Goal: Task Accomplishment & Management: Use online tool/utility

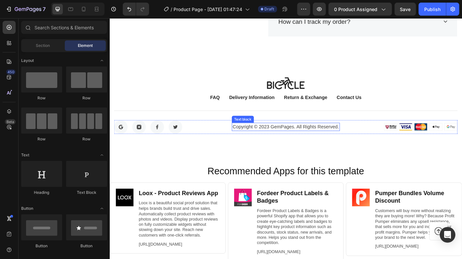
scroll to position [2661, 0]
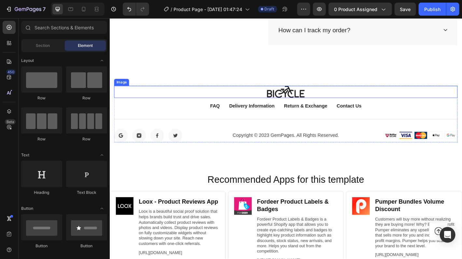
click at [300, 102] on img at bounding box center [305, 99] width 42 height 13
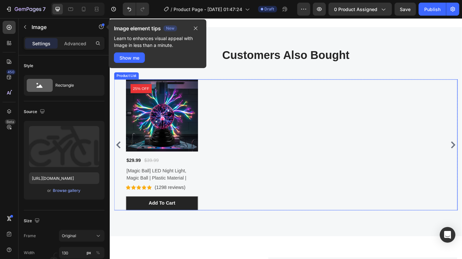
scroll to position [2172, 0]
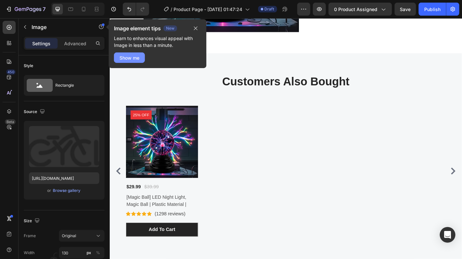
click at [138, 58] on div "Show me" at bounding box center [130, 57] width 20 height 7
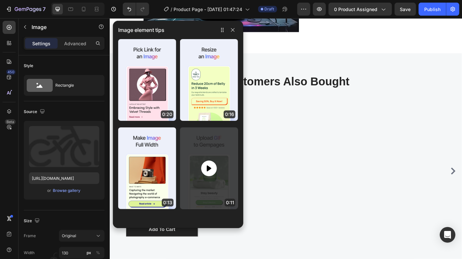
click at [212, 167] on icon at bounding box center [209, 169] width 8 height 8
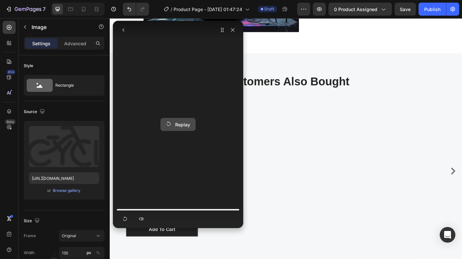
click at [181, 123] on div "Replay" at bounding box center [178, 124] width 24 height 7
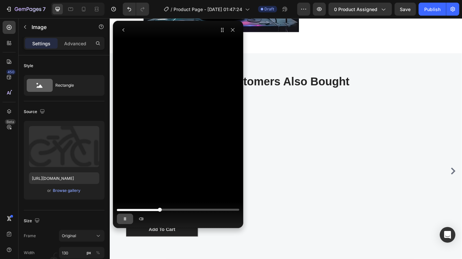
click at [125, 220] on icon "button" at bounding box center [125, 218] width 2 height 3
click at [125, 220] on icon "button" at bounding box center [125, 218] width 5 height 5
click at [233, 32] on icon "button" at bounding box center [232, 29] width 5 height 5
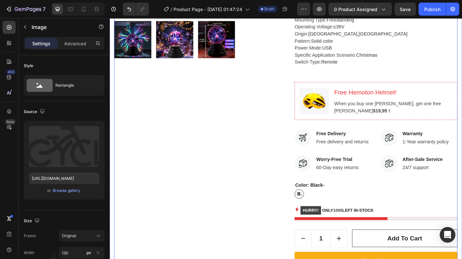
scroll to position [243, 0]
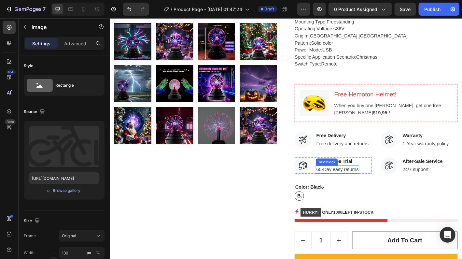
click at [340, 185] on p "60-Day easy returns" at bounding box center [362, 186] width 47 height 8
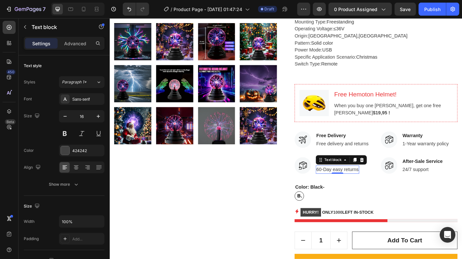
click at [340, 185] on p "60-Day easy returns" at bounding box center [362, 186] width 47 height 8
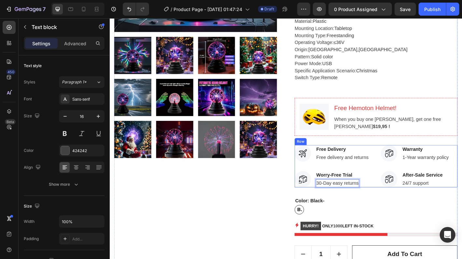
scroll to position [293, 0]
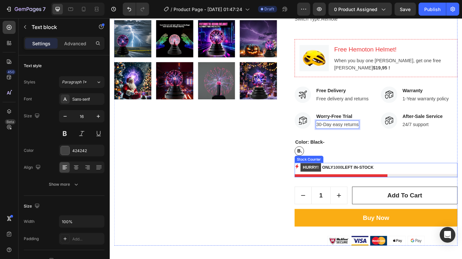
click at [360, 184] on span "1000" at bounding box center [363, 183] width 10 height 5
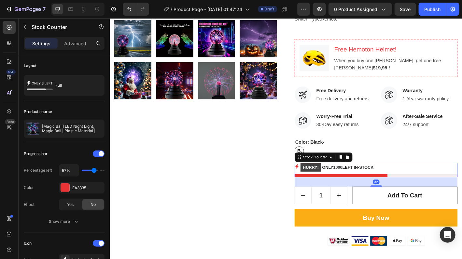
click at [362, 182] on span "1000" at bounding box center [363, 183] width 10 height 5
click at [363, 183] on span "1000" at bounding box center [363, 183] width 10 height 5
click at [375, 183] on p "HURRY! ONLY 1000 LEFT IN-STOCK" at bounding box center [361, 184] width 81 height 10
click at [384, 181] on p "HURRY! ONLY 1000 LEFT IN-STOCK" at bounding box center [361, 184] width 81 height 10
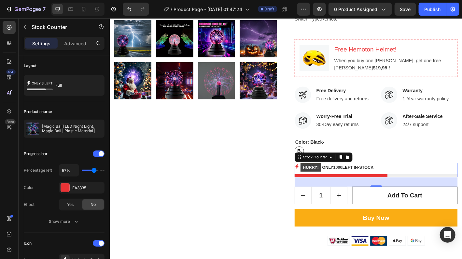
click at [384, 181] on p "HURRY! ONLY 1000 LEFT IN-STOCK" at bounding box center [361, 184] width 81 height 10
click at [351, 175] on div "Stock Counter" at bounding box center [337, 172] width 42 height 8
drag, startPoint x: 363, startPoint y: 185, endPoint x: 378, endPoint y: 184, distance: 15.0
click at [364, 185] on span "1000" at bounding box center [363, 183] width 10 height 5
click at [391, 184] on p "HURRY! ONLY 1000 LEFT IN-STOCK" at bounding box center [361, 184] width 81 height 10
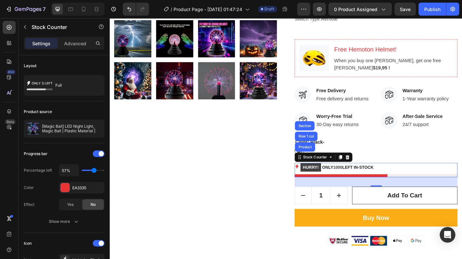
click at [392, 183] on p "HURRY! ONLY 1000 LEFT IN-STOCK" at bounding box center [361, 184] width 81 height 10
click at [299, 205] on div "Product Images [Magic Ball] LED Night Light, Magic Ball | Plastic Material | Pr…" at bounding box center [304, 29] width 381 height 483
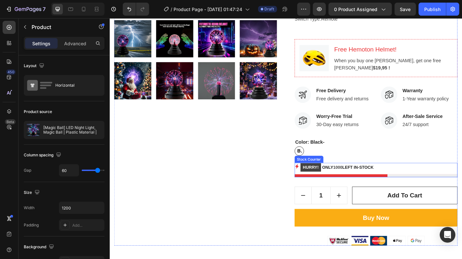
click at [362, 183] on span "1000" at bounding box center [363, 183] width 10 height 5
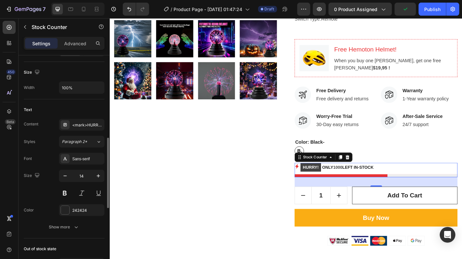
scroll to position [98, 0]
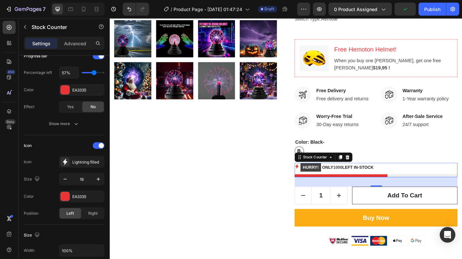
click at [362, 184] on span "1000" at bounding box center [363, 183] width 10 height 5
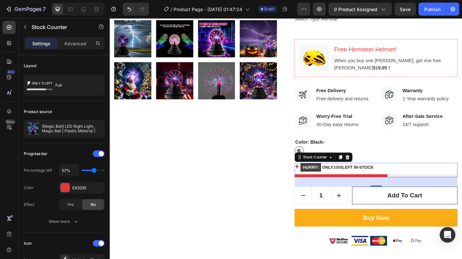
click at [410, 184] on div "HURRY! ONLY 1000 LEFT IN-STOCK" at bounding box center [405, 184] width 181 height 10
drag, startPoint x: 408, startPoint y: 182, endPoint x: 397, endPoint y: 183, distance: 10.8
click at [406, 182] on div "HURRY! ONLY 1000 LEFT IN-STOCK" at bounding box center [405, 184] width 181 height 10
click at [396, 183] on p "HURRY! ONLY 1000 LEFT IN-STOCK" at bounding box center [361, 184] width 81 height 10
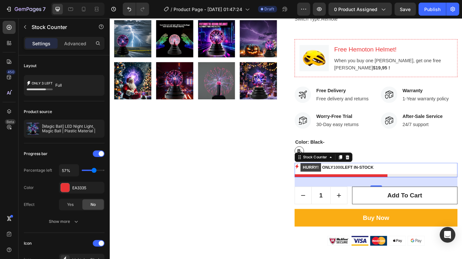
click at [354, 181] on p "HURRY! ONLY 1000 LEFT IN-STOCK" at bounding box center [361, 184] width 81 height 10
click at [356, 181] on p "HURRY! ONLY 1000 LEFT IN-STOCK" at bounding box center [361, 184] width 81 height 10
click at [357, 181] on p "HURRY! ONLY 1000 LEFT IN-STOCK" at bounding box center [361, 184] width 81 height 10
click at [318, 174] on icon at bounding box center [320, 172] width 5 height 5
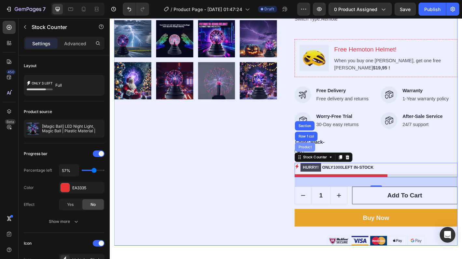
click at [326, 161] on div "Product" at bounding box center [326, 161] width 17 height 4
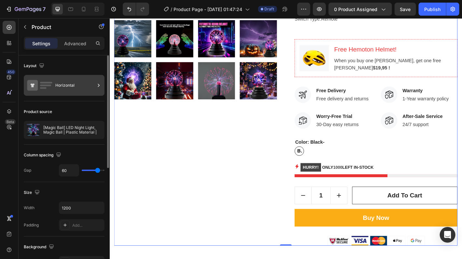
click at [37, 86] on icon at bounding box center [32, 85] width 11 height 11
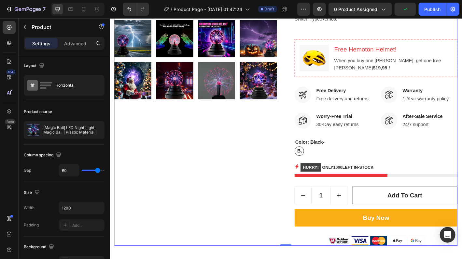
click at [245, 174] on div "Product Images" at bounding box center [204, 29] width 181 height 483
click at [367, 184] on span "1000" at bounding box center [363, 183] width 10 height 5
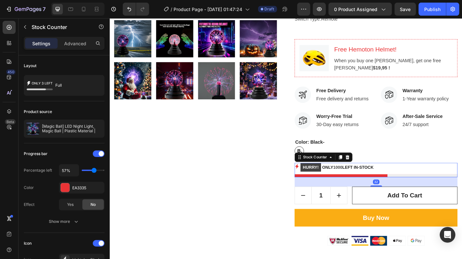
click at [382, 185] on p "HURRY! ONLY 1000 LEFT IN-STOCK" at bounding box center [361, 184] width 81 height 10
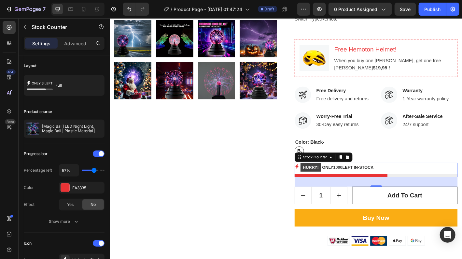
click at [382, 185] on p "HURRY! ONLY 1000 LEFT IN-STOCK" at bounding box center [361, 184] width 81 height 10
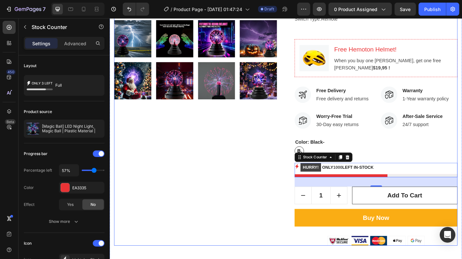
click at [197, 145] on div "Product Images" at bounding box center [204, 29] width 181 height 483
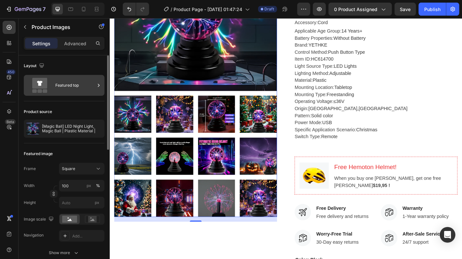
click at [46, 89] on icon at bounding box center [40, 85] width 26 height 15
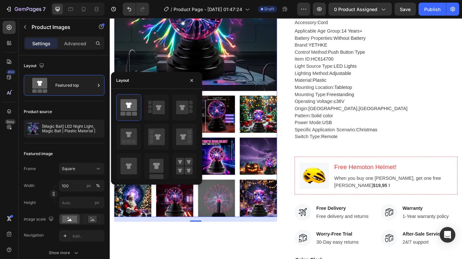
click at [162, 123] on div at bounding box center [156, 136] width 81 height 85
click at [158, 116] on icon at bounding box center [156, 107] width 17 height 18
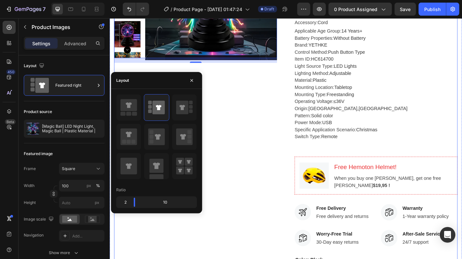
click at [247, 175] on div "Product Images 16" at bounding box center [204, 159] width 181 height 483
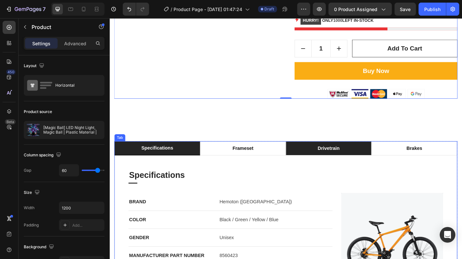
scroll to position [521, 0]
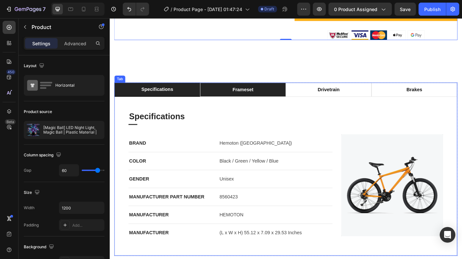
click at [258, 98] on div "frameset" at bounding box center [257, 98] width 25 height 10
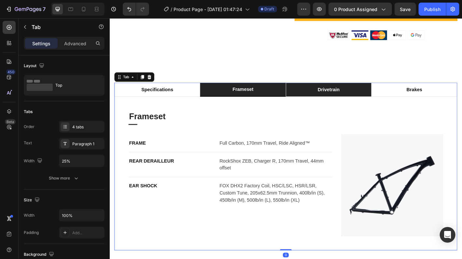
click at [340, 94] on div "drivetrain" at bounding box center [353, 98] width 26 height 10
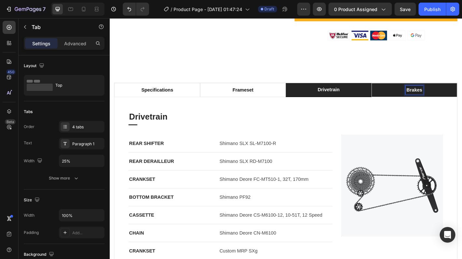
click at [439, 95] on p "brakes" at bounding box center [447, 98] width 17 height 8
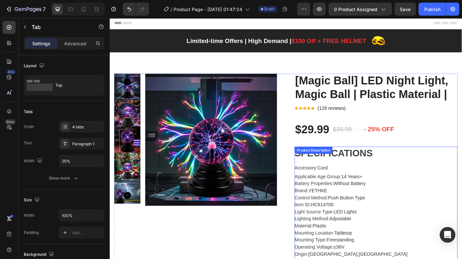
scroll to position [0, 0]
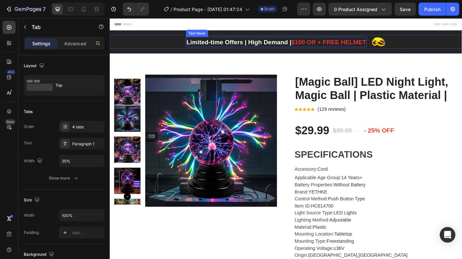
click at [202, 35] on div "Limited-time Offers | High Demand | $100 Off + FREE HELMET Text block Image Row…" at bounding box center [304, 45] width 391 height 26
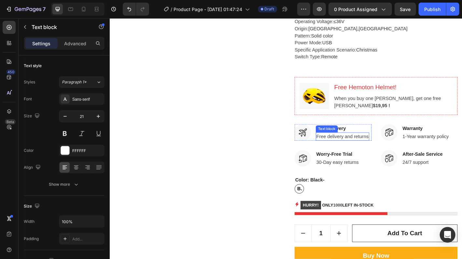
scroll to position [261, 0]
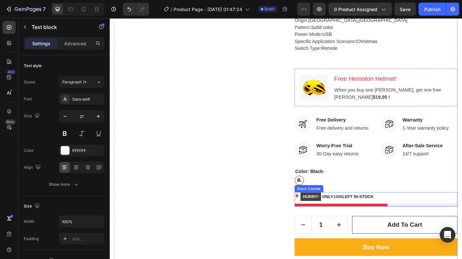
click at [354, 216] on p "HURRY! ONLY 1000 LEFT IN-STOCK" at bounding box center [361, 216] width 81 height 10
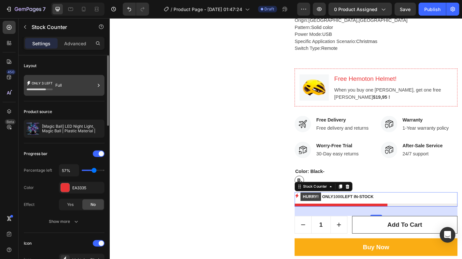
click at [66, 86] on div "Full" at bounding box center [75, 85] width 40 height 15
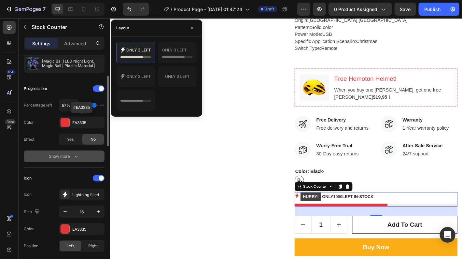
scroll to position [98, 0]
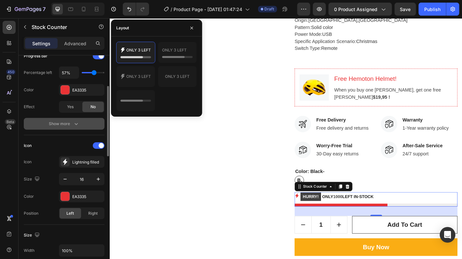
click at [68, 124] on div "Show more" at bounding box center [64, 124] width 30 height 7
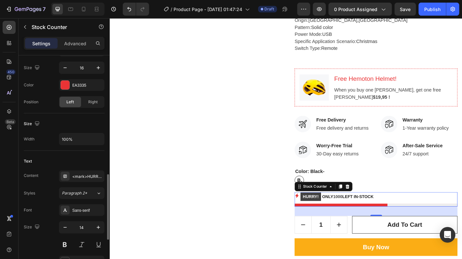
scroll to position [293, 0]
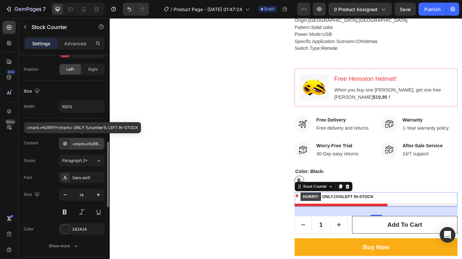
click at [82, 143] on div "<mark>HURRY!</mark> ONLY %number% LEFT IN-STOCK" at bounding box center [87, 144] width 31 height 6
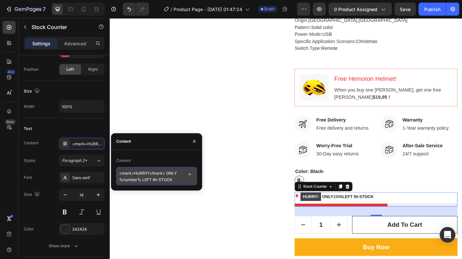
click at [177, 173] on textarea "<mark>HURRY!</mark> ONLY %number% LEFT IN-STOCK" at bounding box center [156, 176] width 81 height 18
click at [137, 179] on textarea "<mark>HURRY!</mark> ONLY %number% LEFT IN-STOCK" at bounding box center [156, 176] width 81 height 18
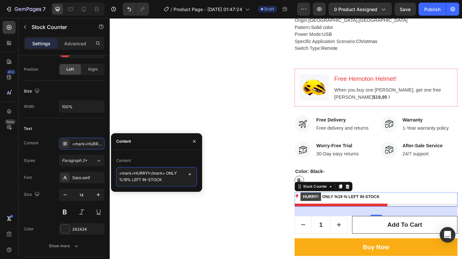
scroll to position [0, 0]
click at [131, 179] on textarea "<mark>HURRY!</mark> ONLY %19% LEFT IN-STOCK" at bounding box center [156, 176] width 81 height 18
click at [123, 180] on textarea "<mark>HURRY!</mark> ONLY %19 LEFT IN-STOCK" at bounding box center [156, 176] width 81 height 18
type textarea "<mark>HURRY!</mark> ONLY 19 LEFT IN-STOCK"
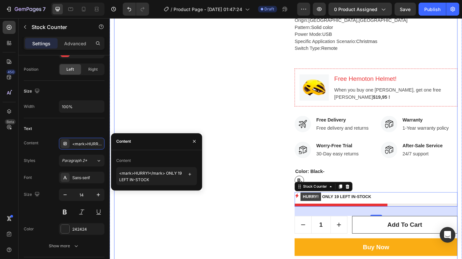
click at [178, 225] on div "Product Images" at bounding box center [204, 61] width 181 height 483
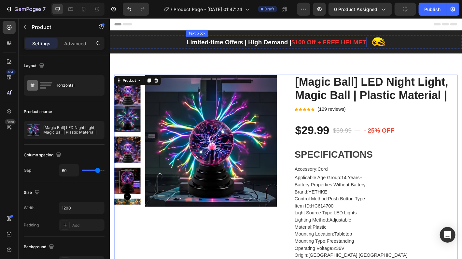
click at [361, 43] on span "$100 Off + FREE HELMET" at bounding box center [352, 44] width 83 height 7
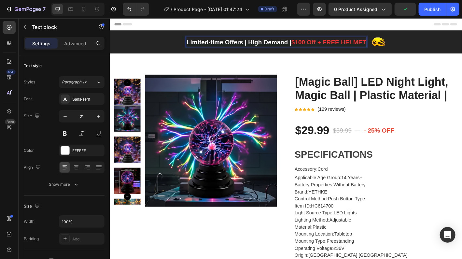
click at [316, 43] on span "$100 Off + FREE HELMET" at bounding box center [352, 44] width 83 height 7
click at [314, 43] on span "$100 Off + FREE HELMET" at bounding box center [352, 44] width 83 height 7
click at [312, 43] on span "$100 Off + FREE HELMET" at bounding box center [352, 44] width 83 height 7
drag, startPoint x: 310, startPoint y: 43, endPoint x: 392, endPoint y: 45, distance: 82.5
click at [392, 45] on span "$100 Off + FREE HELMET" at bounding box center [352, 44] width 83 height 7
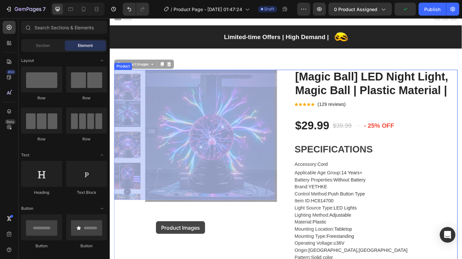
drag, startPoint x: 161, startPoint y: 243, endPoint x: 132, endPoint y: 121, distance: 126.2
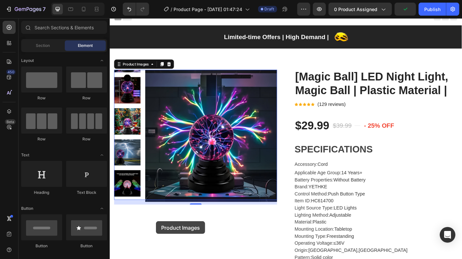
scroll to position [25, 0]
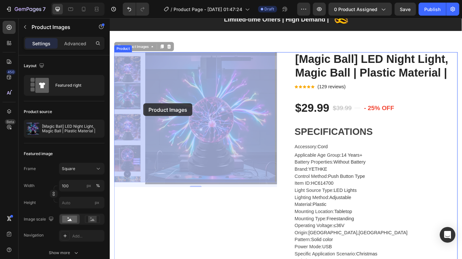
drag, startPoint x: 145, startPoint y: 61, endPoint x: 147, endPoint y: 113, distance: 52.2
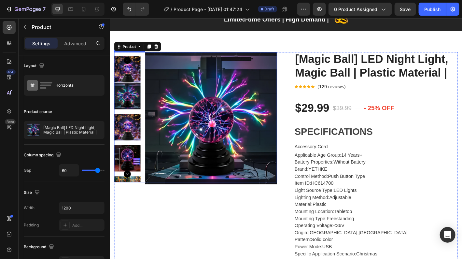
click at [130, 190] on icon "Carousel Next Arrow" at bounding box center [129, 191] width 8 height 8
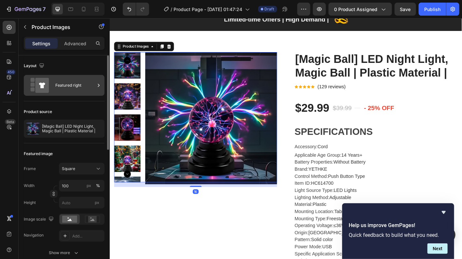
click at [34, 85] on rect at bounding box center [33, 85] width 4 height 4
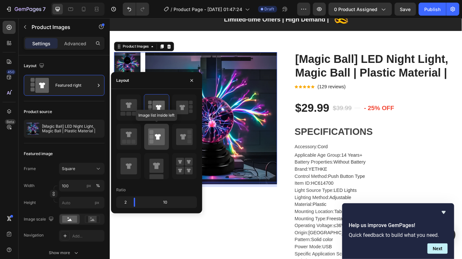
click at [159, 133] on icon at bounding box center [156, 136] width 17 height 17
type input "20"
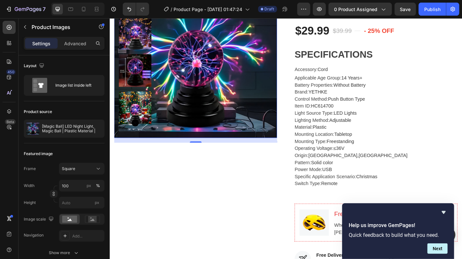
scroll to position [120, 0]
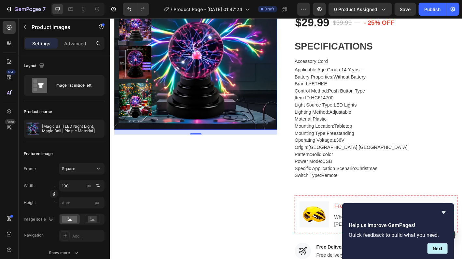
click at [136, 125] on icon "Carousel Next Arrow" at bounding box center [138, 125] width 8 height 8
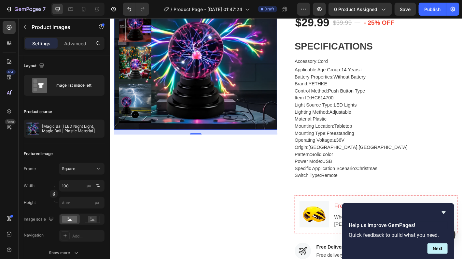
click at [136, 125] on icon "Carousel Next Arrow" at bounding box center [138, 125] width 8 height 8
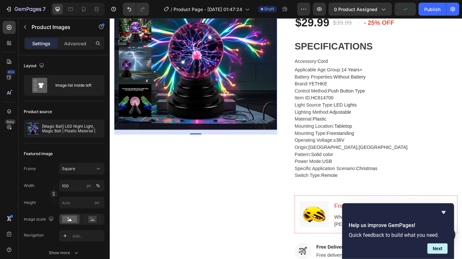
scroll to position [55, 0]
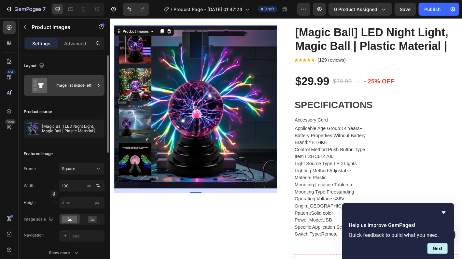
click at [81, 89] on div "Image list inside left" at bounding box center [75, 85] width 40 height 15
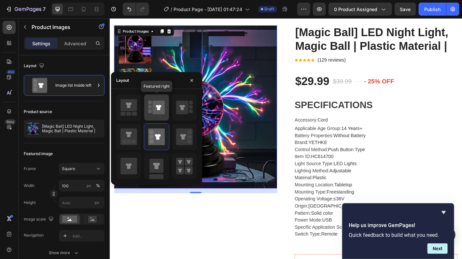
click at [147, 109] on div at bounding box center [156, 107] width 24 height 26
type input "100"
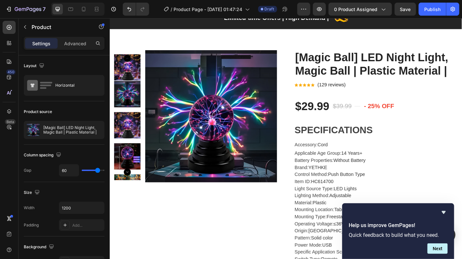
scroll to position [22, 0]
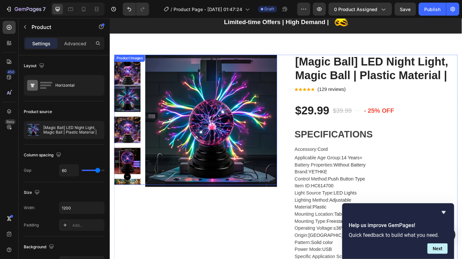
click at [128, 113] on img at bounding box center [128, 107] width 29 height 29
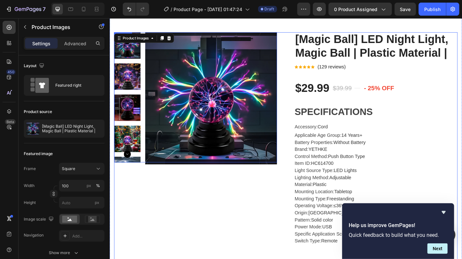
scroll to position [51, 0]
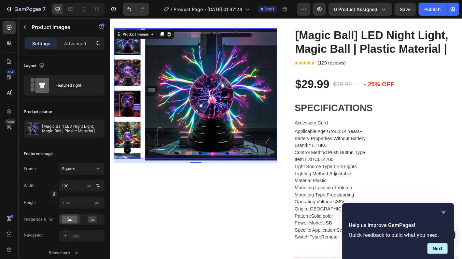
click at [444, 213] on icon "Hide survey" at bounding box center [444, 212] width 4 height 3
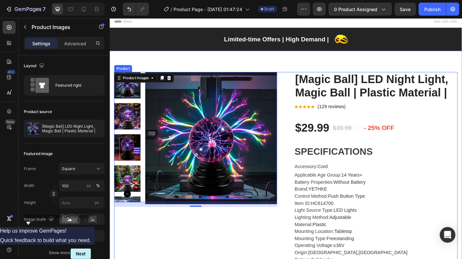
scroll to position [98, 0]
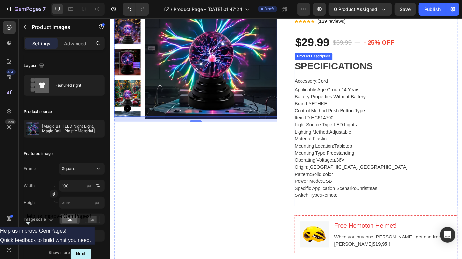
click at [326, 61] on div "Product Description" at bounding box center [335, 60] width 39 height 6
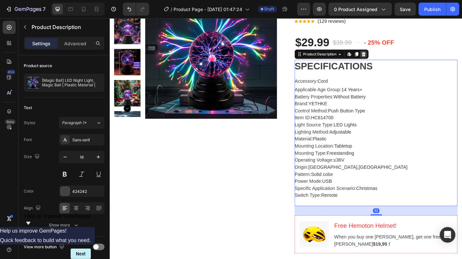
click at [389, 59] on icon at bounding box center [391, 58] width 4 height 5
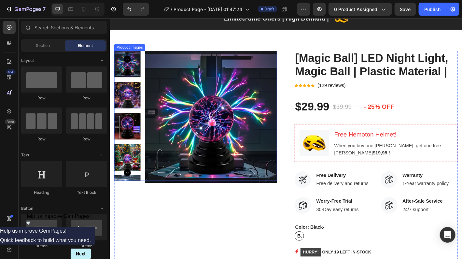
scroll to position [0, 0]
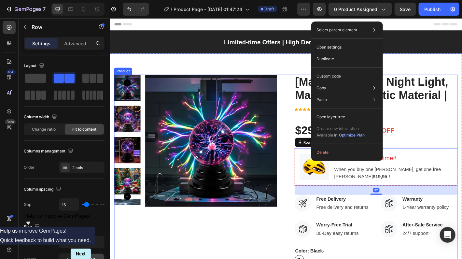
click at [301, 163] on div "Product Images [Magic Ball] LED Night Light, Magic Ball | Plastic Material | Pr…" at bounding box center [304, 236] width 381 height 310
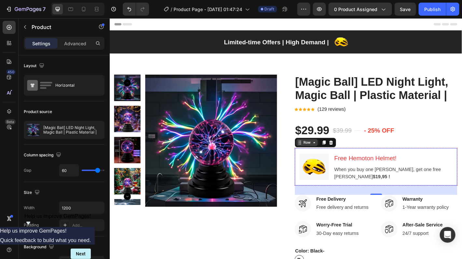
click at [320, 159] on div "Row" at bounding box center [329, 156] width 24 height 8
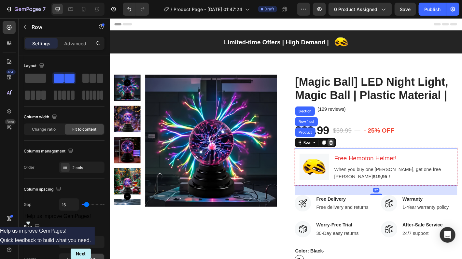
click at [353, 157] on icon at bounding box center [355, 156] width 4 height 5
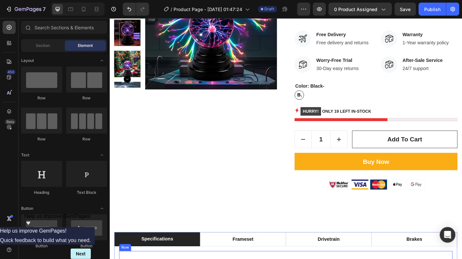
scroll to position [261, 0]
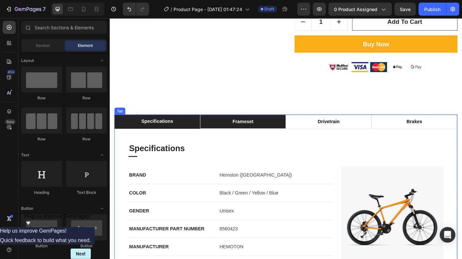
click at [273, 134] on li "frameset" at bounding box center [257, 133] width 95 height 16
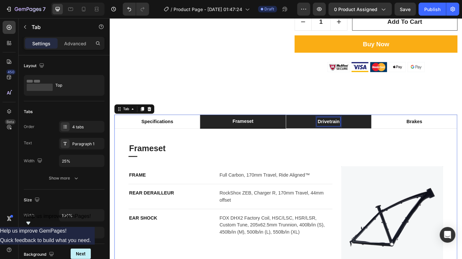
click at [340, 130] on div "drivetrain" at bounding box center [353, 133] width 26 height 10
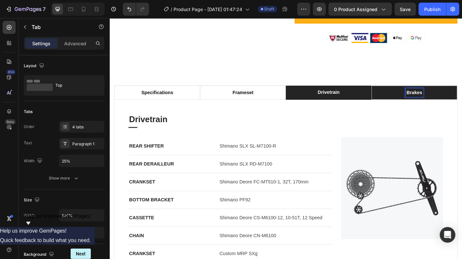
click at [443, 104] on p "brakes" at bounding box center [447, 101] width 17 height 8
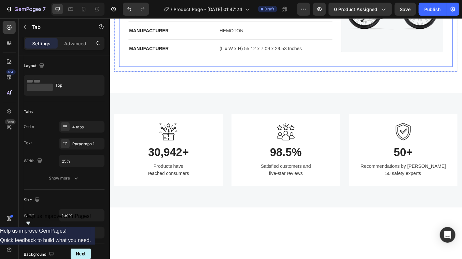
scroll to position [521, 0]
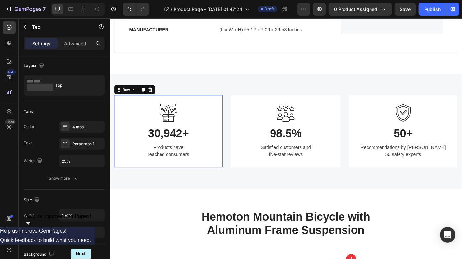
click at [175, 153] on div "Image 30,942+ Heading Products have reached consumers Text block" at bounding box center [174, 143] width 101 height 61
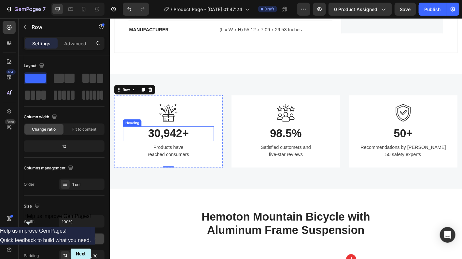
click at [186, 141] on p "30,942+" at bounding box center [175, 146] width 100 height 15
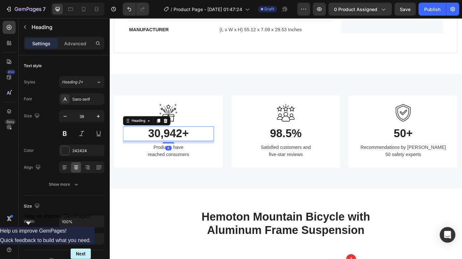
click at [175, 141] on p "30,942+" at bounding box center [175, 146] width 100 height 15
click at [186, 141] on p "30,942+" at bounding box center [175, 146] width 100 height 15
click at [202, 148] on p "+" at bounding box center [175, 146] width 100 height 15
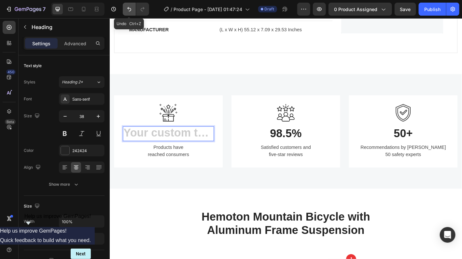
click at [126, 8] on icon "Undo/Redo" at bounding box center [129, 9] width 7 height 7
click at [129, 9] on icon "Undo/Redo" at bounding box center [129, 9] width 7 height 7
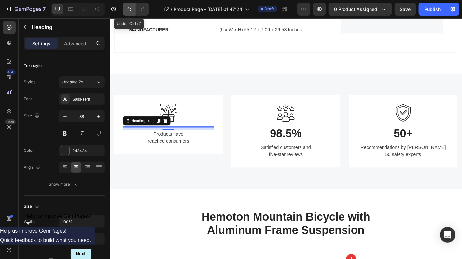
click at [129, 9] on icon "Undo/Redo" at bounding box center [129, 9] width 7 height 7
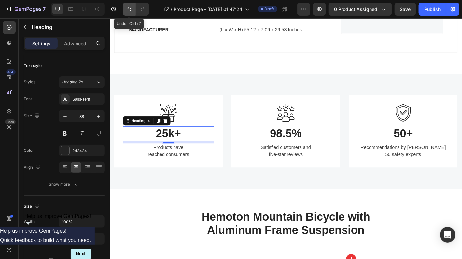
click at [129, 9] on icon "Undo/Redo" at bounding box center [129, 9] width 7 height 7
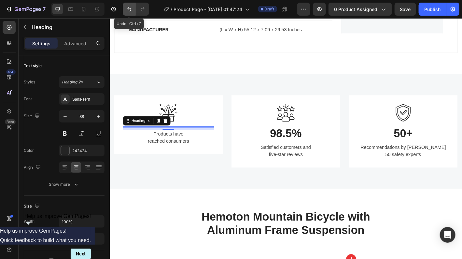
click at [129, 9] on icon "Undo/Redo" at bounding box center [129, 9] width 7 height 7
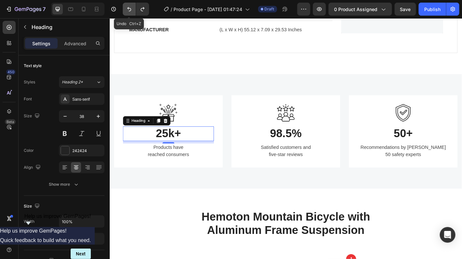
click at [129, 9] on icon "Undo/Redo" at bounding box center [129, 9] width 7 height 7
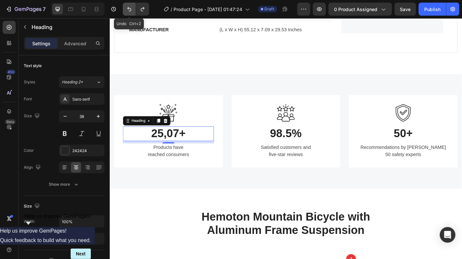
click at [129, 9] on icon "Undo/Redo" at bounding box center [129, 9] width 7 height 7
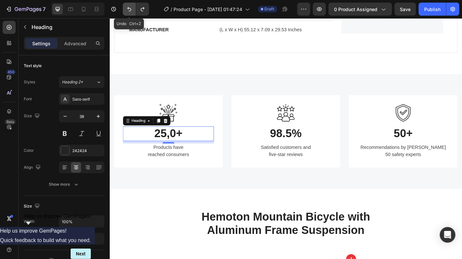
click at [129, 9] on icon "Undo/Redo" at bounding box center [129, 9] width 7 height 7
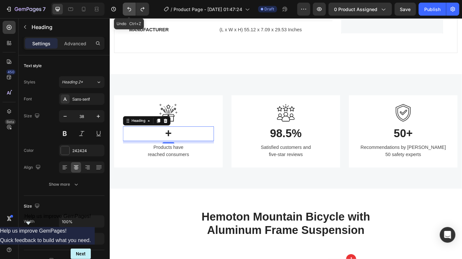
click at [129, 9] on icon "Undo/Redo" at bounding box center [129, 9] width 7 height 7
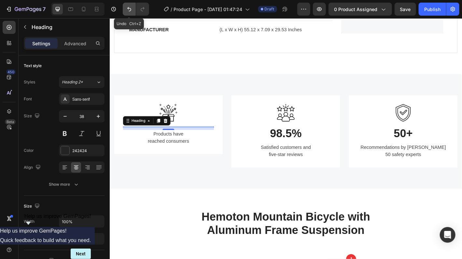
click at [129, 9] on icon "Undo/Redo" at bounding box center [129, 9] width 7 height 7
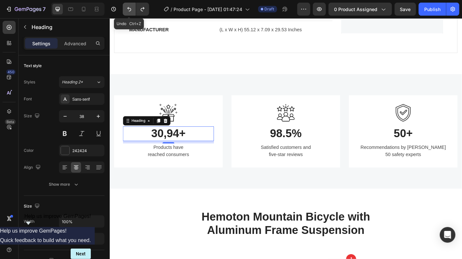
click at [129, 9] on icon "Undo/Redo" at bounding box center [129, 9] width 7 height 7
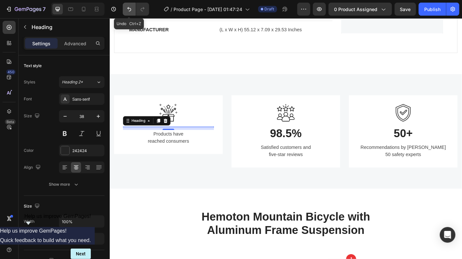
click at [129, 9] on icon "Undo/Redo" at bounding box center [129, 9] width 7 height 7
click at [174, 140] on div at bounding box center [174, 141] width 13 height 2
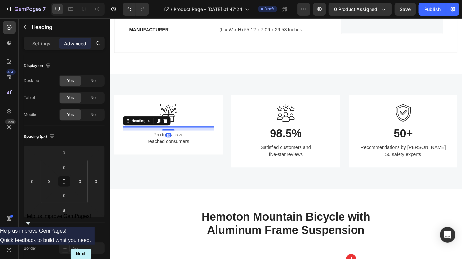
click at [175, 141] on div at bounding box center [174, 142] width 13 height 2
click at [132, 7] on button "Undo/Redo" at bounding box center [129, 9] width 13 height 13
click at [130, 8] on icon "Undo/Redo" at bounding box center [129, 9] width 7 height 7
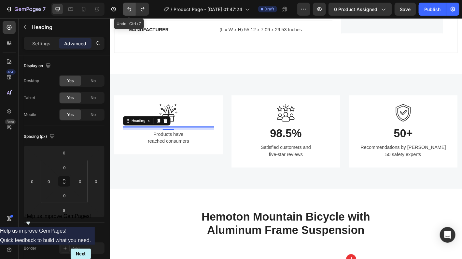
click at [130, 8] on icon "Undo/Redo" at bounding box center [129, 9] width 7 height 7
type input "8"
click at [130, 8] on icon "Undo/Redo" at bounding box center [129, 9] width 7 height 7
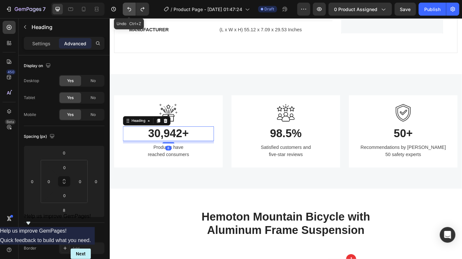
click at [130, 8] on icon "Undo/Redo" at bounding box center [129, 9] width 7 height 7
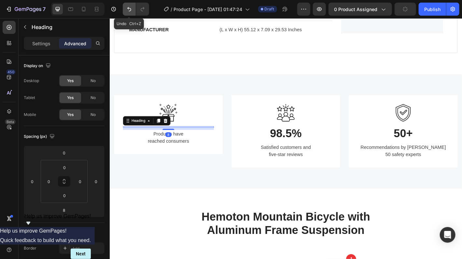
click at [130, 8] on icon "Undo/Redo" at bounding box center [129, 9] width 7 height 7
click at [126, 8] on icon "Undo/Redo" at bounding box center [129, 9] width 7 height 7
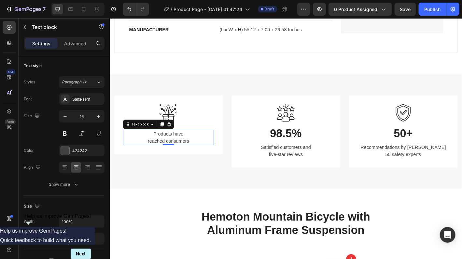
click at [180, 144] on p "Products have reached consumers" at bounding box center [175, 151] width 100 height 16
click at [158, 118] on div at bounding box center [174, 123] width 101 height 20
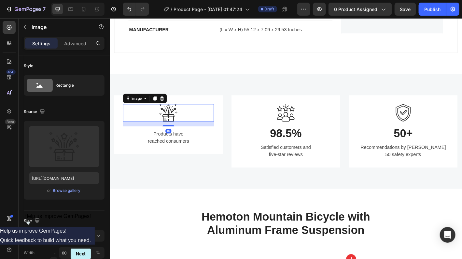
click at [165, 121] on img at bounding box center [175, 123] width 20 height 20
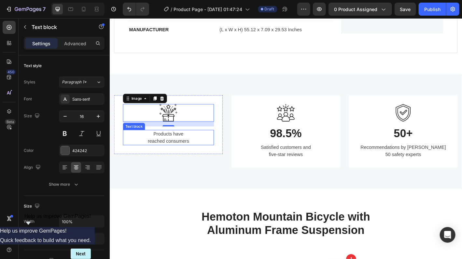
click at [163, 143] on p "Products have reached consumers" at bounding box center [175, 151] width 100 height 16
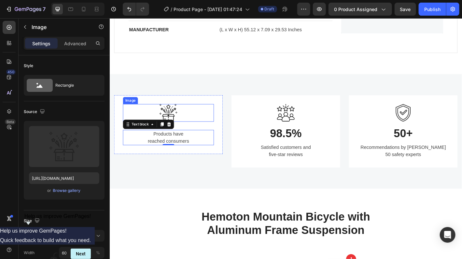
click at [146, 115] on div at bounding box center [174, 123] width 101 height 20
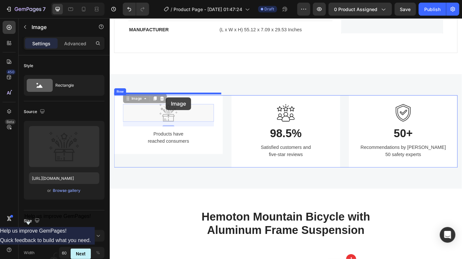
drag, startPoint x: 170, startPoint y: 120, endPoint x: 172, endPoint y: 106, distance: 13.8
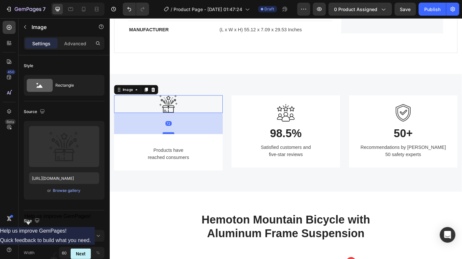
drag, startPoint x: 171, startPoint y: 125, endPoint x: 173, endPoint y: 143, distance: 18.4
click at [173, 145] on div at bounding box center [174, 146] width 13 height 2
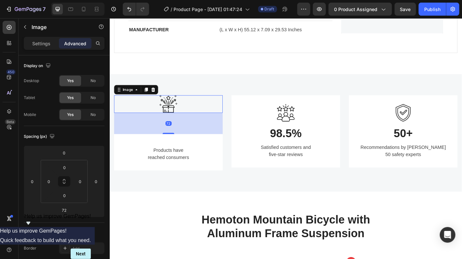
click at [174, 116] on img at bounding box center [175, 114] width 20 height 20
click at [127, 10] on icon "Undo/Redo" at bounding box center [129, 9] width 7 height 7
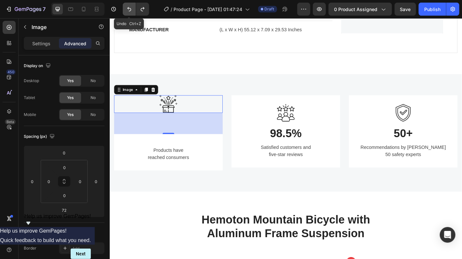
click at [127, 10] on icon "Undo/Redo" at bounding box center [129, 9] width 7 height 7
type input "16"
click at [128, 10] on icon "Undo/Redo" at bounding box center [129, 9] width 7 height 7
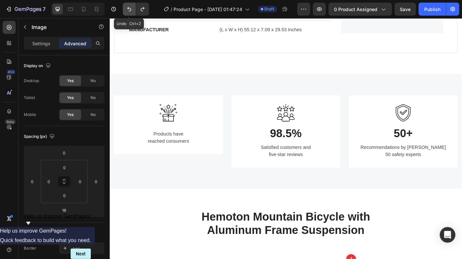
click at [128, 10] on icon "Undo/Redo" at bounding box center [129, 9] width 7 height 7
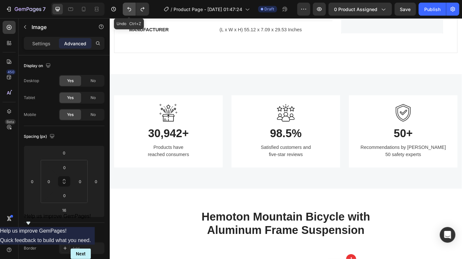
click at [128, 10] on icon "Undo/Redo" at bounding box center [129, 9] width 7 height 7
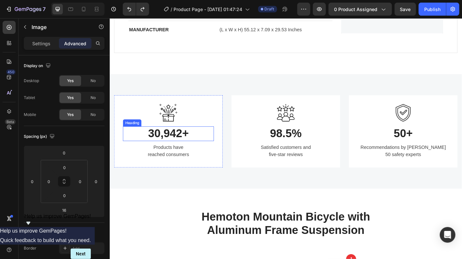
click at [165, 143] on p "30,942+" at bounding box center [175, 146] width 100 height 15
click at [164, 143] on p "30,942+" at bounding box center [175, 146] width 100 height 15
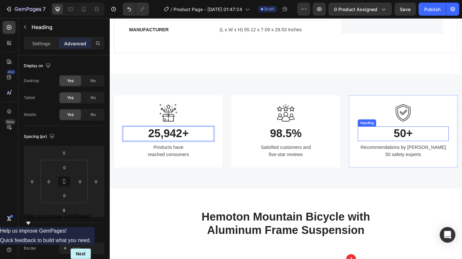
click at [434, 147] on p "50+" at bounding box center [435, 146] width 100 height 15
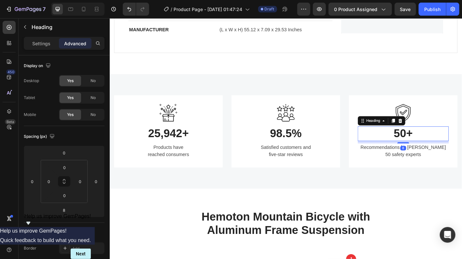
click at [434, 143] on p "50+" at bounding box center [435, 146] width 100 height 15
click at [416, 167] on p "Recommendations by over 50 safety experts" at bounding box center [435, 166] width 100 height 16
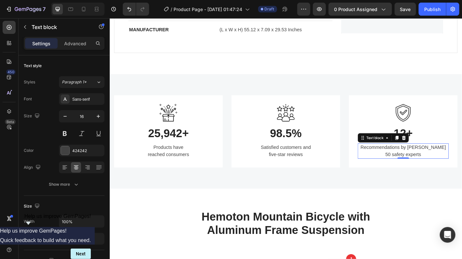
click at [417, 167] on p "Recommendations by over 50 safety experts" at bounding box center [435, 166] width 100 height 16
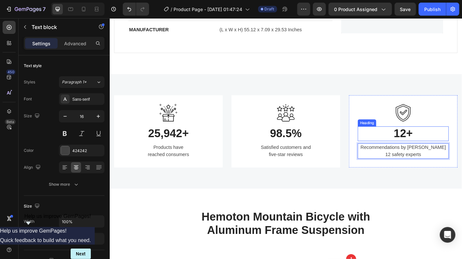
click at [436, 143] on p "12+" at bounding box center [435, 146] width 100 height 15
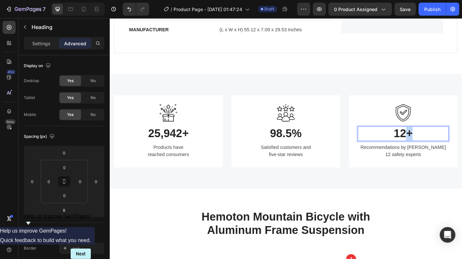
click at [433, 144] on p "12+" at bounding box center [435, 146] width 100 height 15
click at [432, 144] on p "12+" at bounding box center [435, 146] width 100 height 15
click at [428, 143] on p "41+" at bounding box center [435, 146] width 100 height 15
click at [432, 140] on p "1+" at bounding box center [435, 146] width 100 height 15
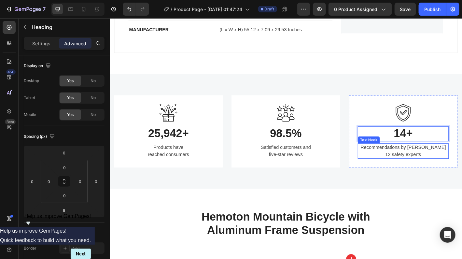
click at [418, 166] on p "Recommendations by over 12 safety experts" at bounding box center [435, 166] width 100 height 16
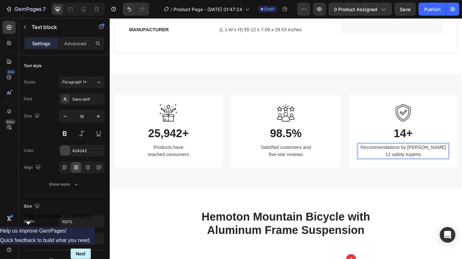
click at [418, 166] on p "Recommendations by over 12 safety experts" at bounding box center [435, 166] width 100 height 16
click at [417, 166] on p "Recommendations by over 12 safety experts" at bounding box center [435, 166] width 100 height 16
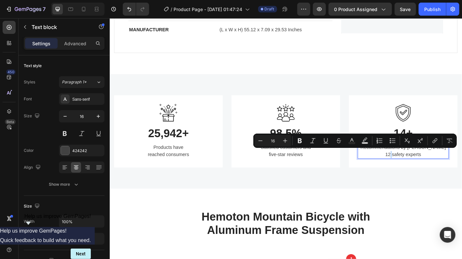
click at [417, 166] on p "Recommendations by over 12 safety experts" at bounding box center [435, 166] width 100 height 16
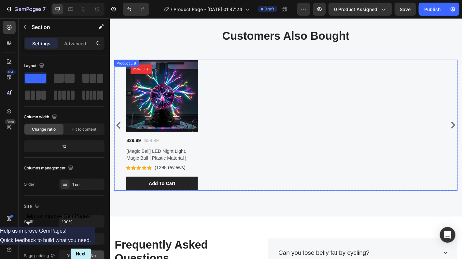
scroll to position [2151, 0]
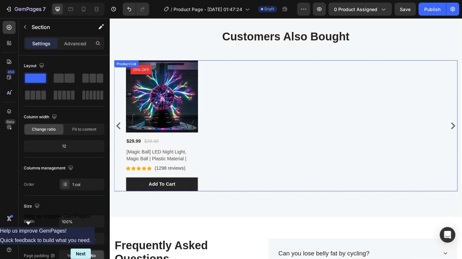
click at [234, 145] on div "Product Images 25% off Product Badge $29.99 Product Price Product Price $39.99 …" at bounding box center [304, 137] width 355 height 145
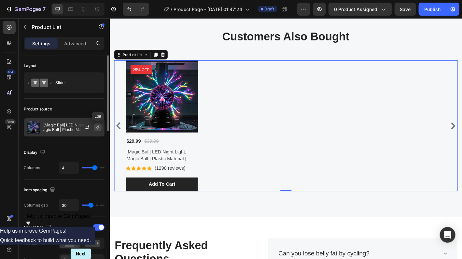
click at [98, 127] on icon "button" at bounding box center [97, 127] width 5 height 5
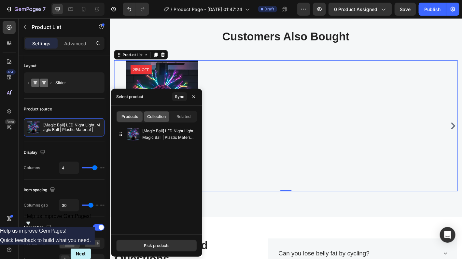
click at [154, 119] on span "Collection" at bounding box center [157, 117] width 19 height 6
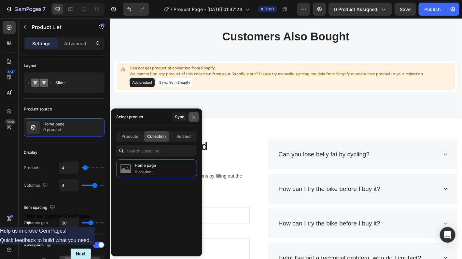
click at [194, 117] on icon "button" at bounding box center [194, 117] width 3 height 3
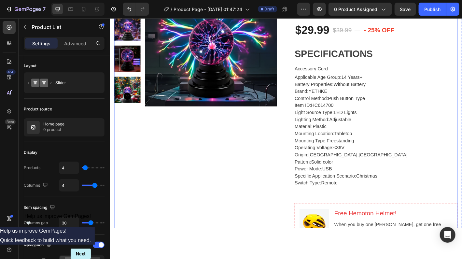
scroll to position [0, 0]
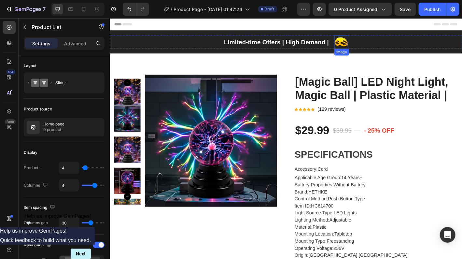
click at [369, 46] on img at bounding box center [367, 44] width 16 height 15
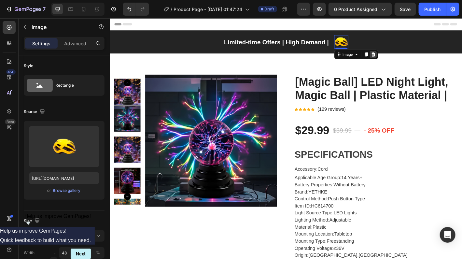
click at [399, 58] on icon at bounding box center [401, 58] width 5 height 5
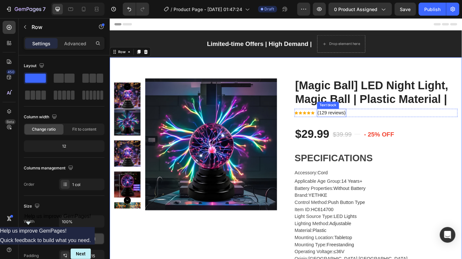
click at [345, 123] on p "(129 reviews)" at bounding box center [355, 123] width 31 height 8
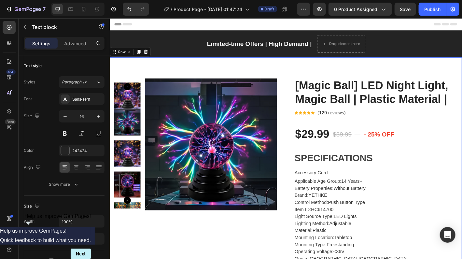
drag, startPoint x: 300, startPoint y: 73, endPoint x: 303, endPoint y: 74, distance: 3.5
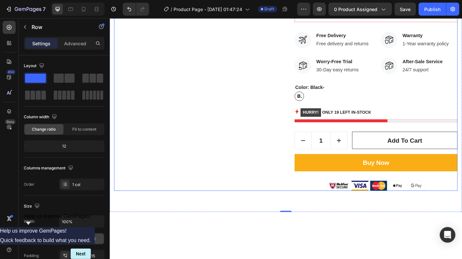
scroll to position [228, 0]
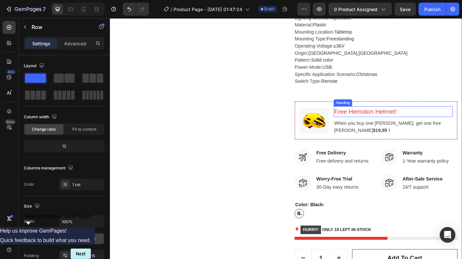
click at [430, 120] on p "Free Hemoton Helmet!" at bounding box center [424, 122] width 131 height 10
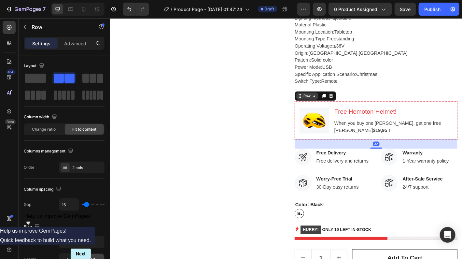
click at [317, 107] on div "Row" at bounding box center [329, 105] width 24 height 8
click at [353, 106] on icon at bounding box center [355, 104] width 4 height 5
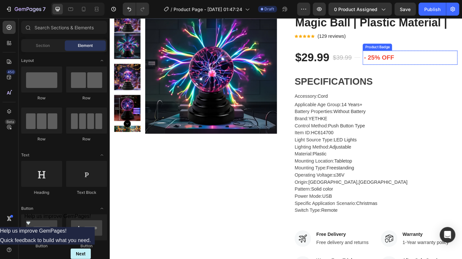
scroll to position [130, 0]
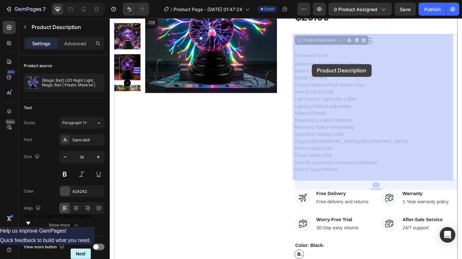
drag, startPoint x: 314, startPoint y: 37, endPoint x: 334, endPoint y: 69, distance: 37.0
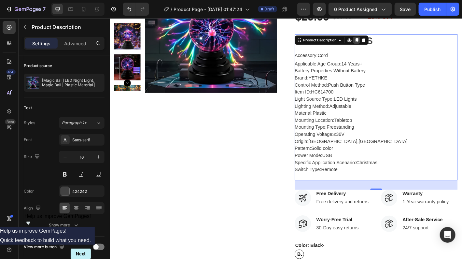
click at [382, 43] on icon at bounding box center [384, 42] width 4 height 5
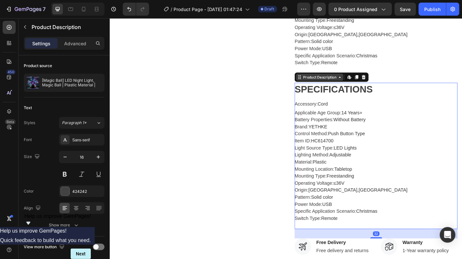
scroll to position [232, 0]
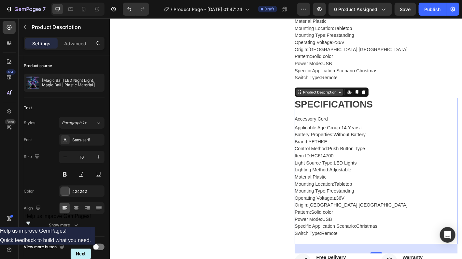
click at [319, 102] on icon at bounding box center [319, 102] width 1 height 1
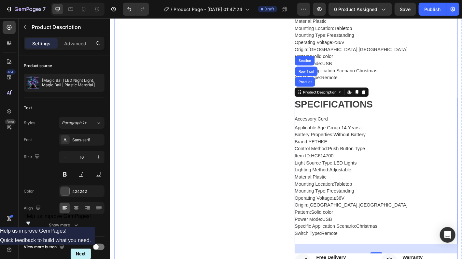
click at [291, 124] on div "Product Images" at bounding box center [204, 154] width 181 height 603
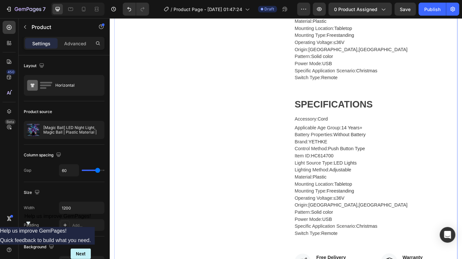
scroll to position [69, 0]
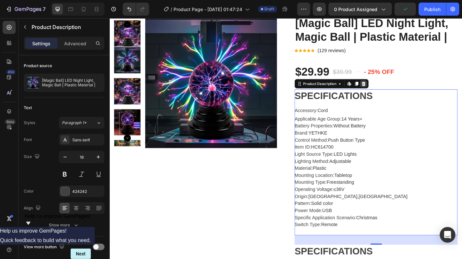
click at [390, 92] on icon at bounding box center [391, 90] width 4 height 5
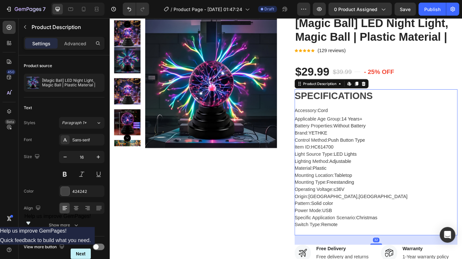
click at [392, 113] on div "SPECIFICATIONS Accessory : Cord Applicable Age Group : [DEMOGRAPHIC_DATA] Years…" at bounding box center [405, 178] width 181 height 162
click at [389, 90] on icon at bounding box center [391, 90] width 4 height 5
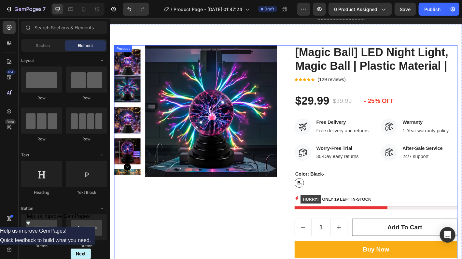
scroll to position [36, 0]
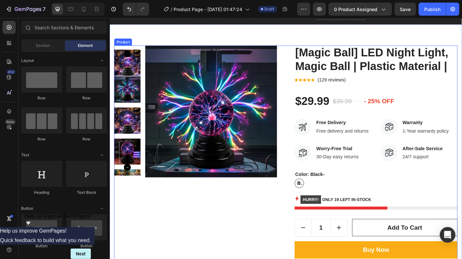
click at [299, 228] on div "Product Images [Magic Ball] LED Night Light, Magic Ball | Plastic Material | Pr…" at bounding box center [304, 178] width 381 height 258
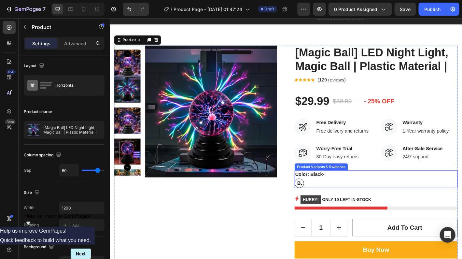
click at [318, 200] on span "Black-" at bounding box center [319, 201] width 7 height 8
click at [315, 196] on input "Black- Black- Black-" at bounding box center [314, 196] width 0 height 0
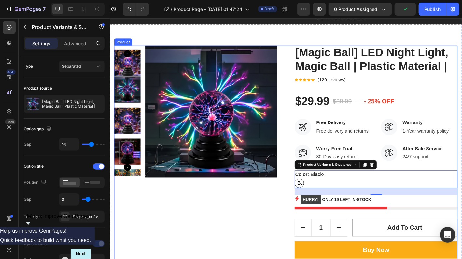
click at [289, 227] on div "Product Images" at bounding box center [204, 178] width 181 height 258
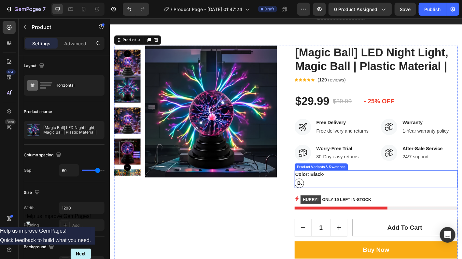
click at [339, 193] on legend "Color: Black-" at bounding box center [332, 191] width 34 height 9
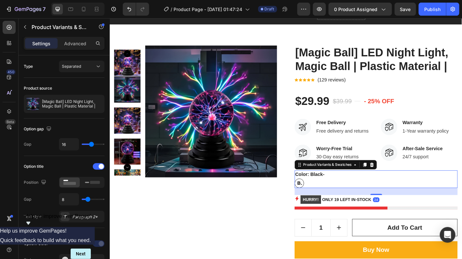
click at [339, 193] on legend "Color: Black-" at bounding box center [332, 191] width 34 height 9
click at [338, 191] on legend "Color: Black-" at bounding box center [332, 191] width 34 height 9
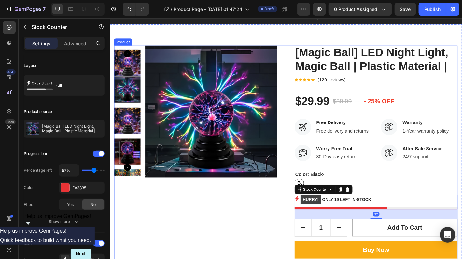
click at [289, 233] on div "Product Images" at bounding box center [204, 178] width 181 height 258
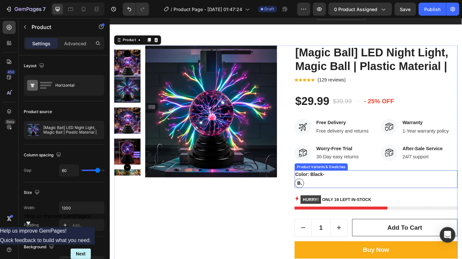
click at [326, 196] on div "Black- Black- Black-" at bounding box center [405, 201] width 181 height 10
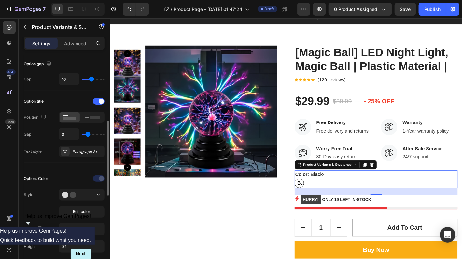
scroll to position [98, 0]
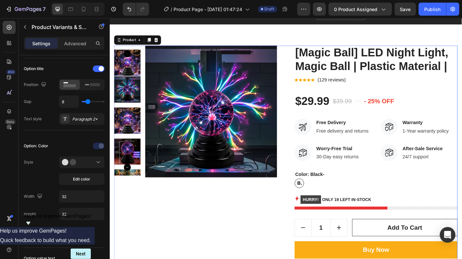
click at [207, 203] on div "Product Images" at bounding box center [204, 178] width 181 height 258
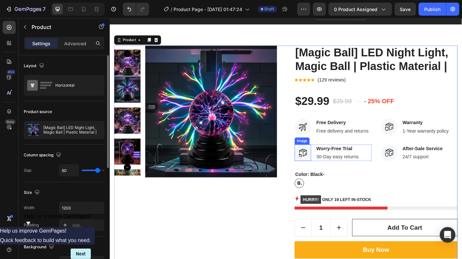
scroll to position [69, 0]
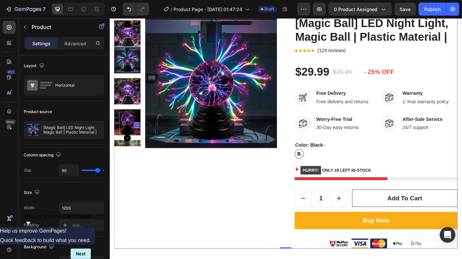
click at [219, 245] on div "Product Images" at bounding box center [204, 145] width 181 height 258
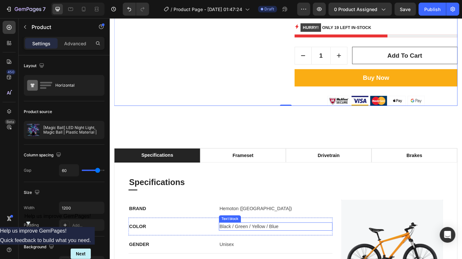
scroll to position [297, 0]
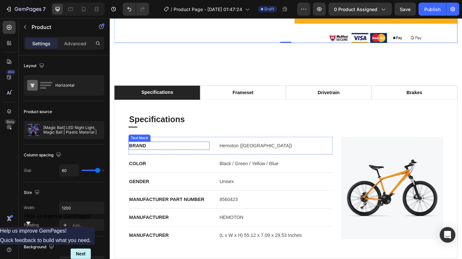
click at [149, 156] on p "BRAND" at bounding box center [175, 160] width 89 height 8
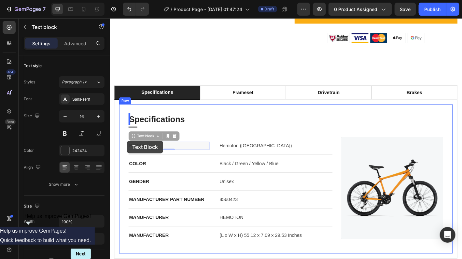
drag, startPoint x: 141, startPoint y: 154, endPoint x: 129, endPoint y: 154, distance: 12.1
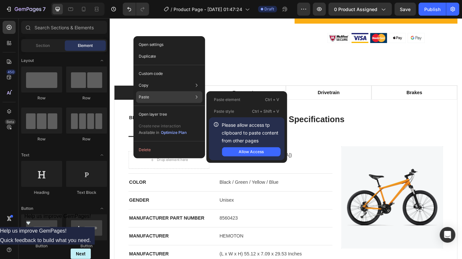
click at [148, 97] on p "Paste" at bounding box center [144, 97] width 10 height 6
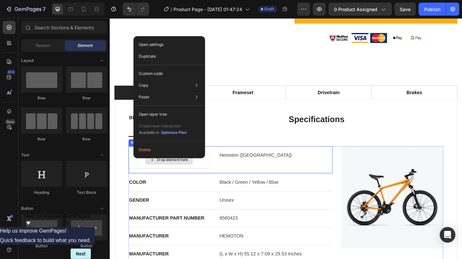
click at [146, 175] on div "Drop element here" at bounding box center [175, 176] width 90 height 20
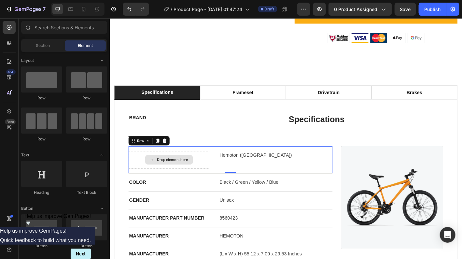
click at [162, 175] on div "Drop element here" at bounding box center [179, 175] width 35 height 5
click at [167, 173] on div "Drop element here" at bounding box center [179, 175] width 35 height 5
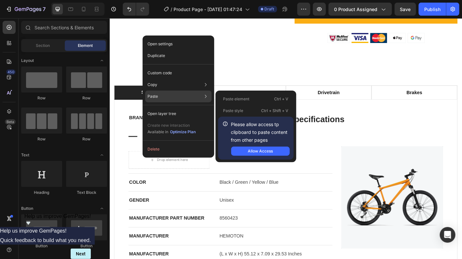
click at [157, 94] on p "Paste" at bounding box center [153, 97] width 10 height 6
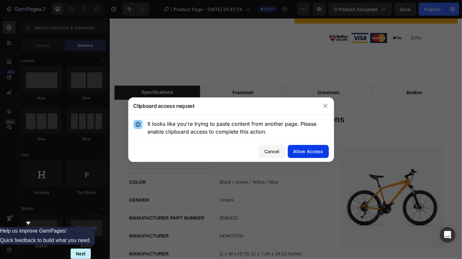
click at [299, 151] on div "Allow Access" at bounding box center [309, 151] width 30 height 7
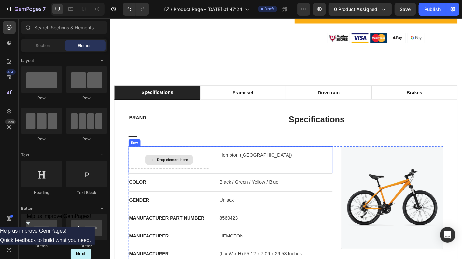
click at [170, 173] on div "Drop element here" at bounding box center [179, 175] width 35 height 5
click at [162, 173] on div "Drop element here" at bounding box center [179, 175] width 35 height 5
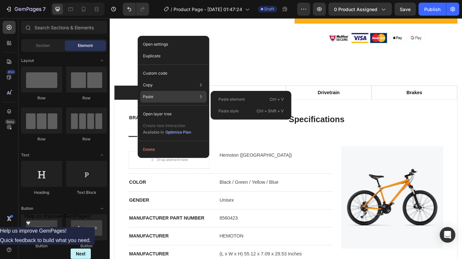
click at [153, 97] on p "Paste" at bounding box center [148, 97] width 10 height 6
click at [150, 97] on p "Paste" at bounding box center [148, 97] width 10 height 6
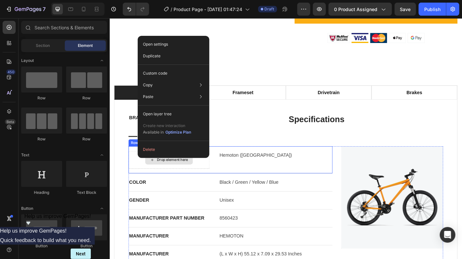
click at [136, 167] on div "Drop element here" at bounding box center [175, 176] width 90 height 20
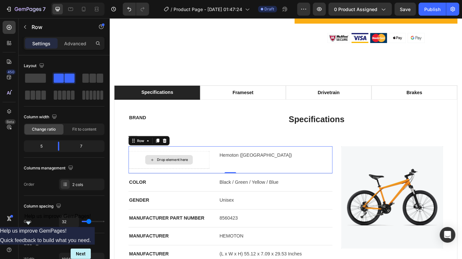
click at [164, 173] on div "Drop element here" at bounding box center [179, 175] width 35 height 5
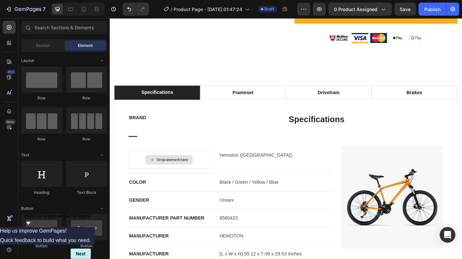
click at [164, 173] on div "Drop element here" at bounding box center [179, 175] width 35 height 5
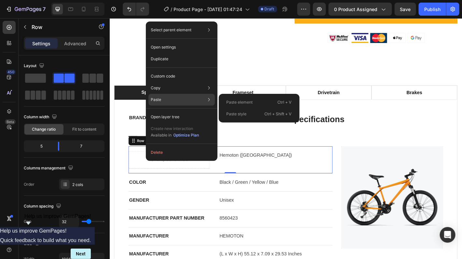
click at [158, 101] on p "Paste" at bounding box center [156, 100] width 10 height 6
click at [244, 101] on p "Paste element" at bounding box center [240, 102] width 26 height 6
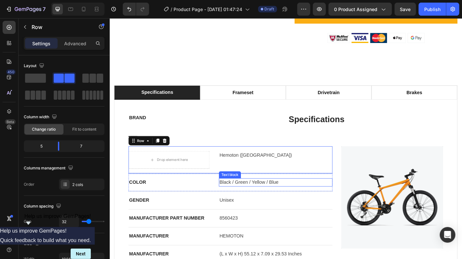
click at [295, 200] on p "Black / Green / Yellow / Blue" at bounding box center [293, 200] width 125 height 8
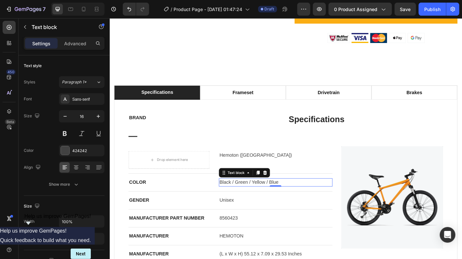
click at [297, 200] on p "Black / Green / Yellow / Blue" at bounding box center [293, 200] width 125 height 8
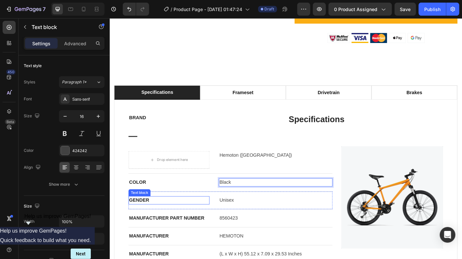
click at [191, 222] on p "GENDER" at bounding box center [175, 220] width 89 height 8
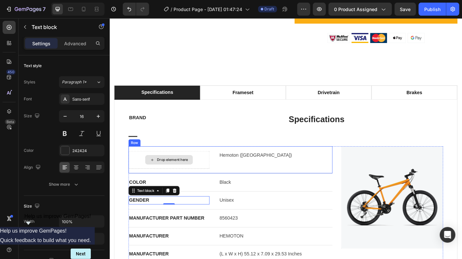
click at [186, 176] on div "Drop element here" at bounding box center [179, 175] width 35 height 5
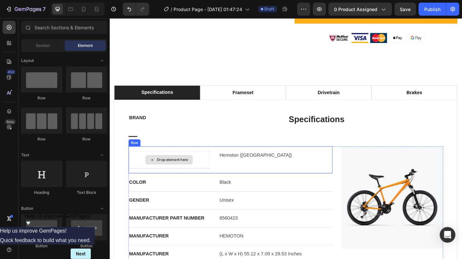
click at [185, 173] on div "Drop element here" at bounding box center [179, 175] width 35 height 5
click at [157, 170] on div "Drop element here" at bounding box center [175, 175] width 53 height 10
click at [138, 170] on div "Drop element here" at bounding box center [175, 176] width 90 height 20
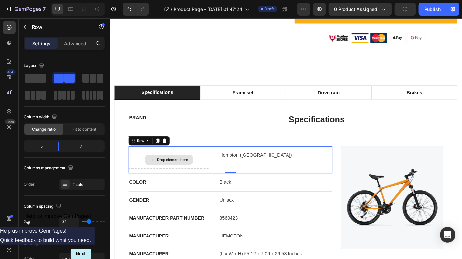
click at [138, 170] on div "Drop element here" at bounding box center [175, 176] width 90 height 20
click at [260, 171] on p "Hemoton ([GEOGRAPHIC_DATA])" at bounding box center [293, 170] width 125 height 8
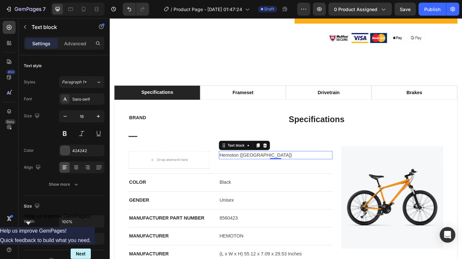
click at [264, 167] on p "Hemoton ([GEOGRAPHIC_DATA])" at bounding box center [293, 170] width 125 height 8
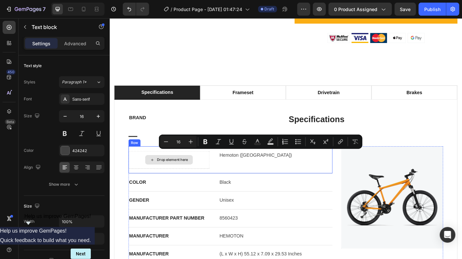
click at [175, 175] on div "Drop element here" at bounding box center [179, 175] width 35 height 5
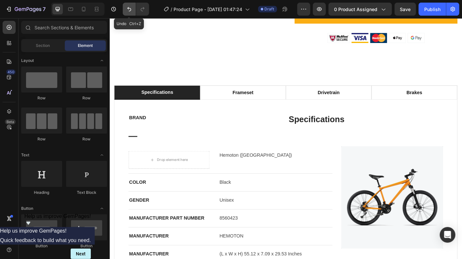
click at [128, 11] on icon "Undo/Redo" at bounding box center [129, 9] width 7 height 7
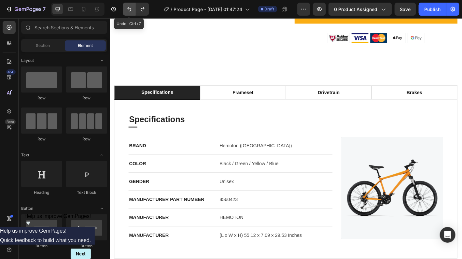
click at [128, 11] on icon "Undo/Redo" at bounding box center [129, 9] width 7 height 7
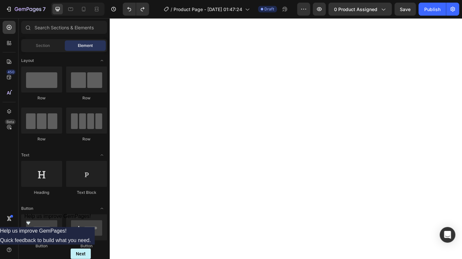
scroll to position [525, 0]
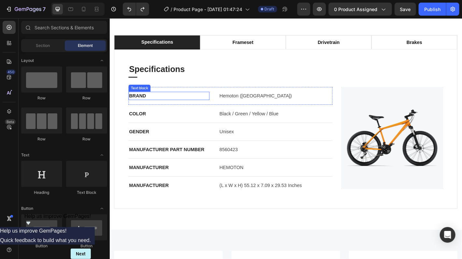
click at [152, 102] on p "BRAND" at bounding box center [175, 104] width 89 height 8
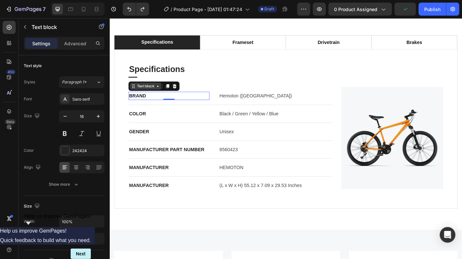
click at [161, 94] on icon at bounding box center [162, 93] width 5 height 5
click at [140, 101] on p "BRAND" at bounding box center [175, 104] width 89 height 8
click at [148, 101] on p "BRAND" at bounding box center [175, 104] width 89 height 8
click at [151, 100] on p "BRAND" at bounding box center [175, 104] width 89 height 8
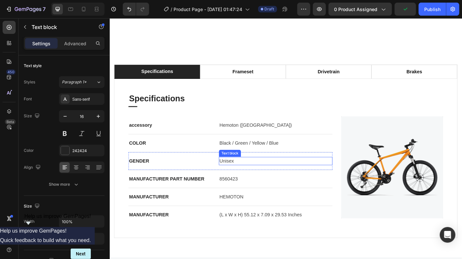
scroll to position [558, 0]
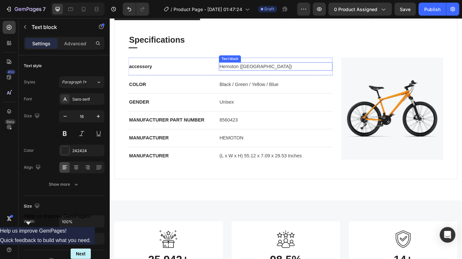
click at [268, 70] on p "Hemoton ([GEOGRAPHIC_DATA])" at bounding box center [293, 72] width 125 height 8
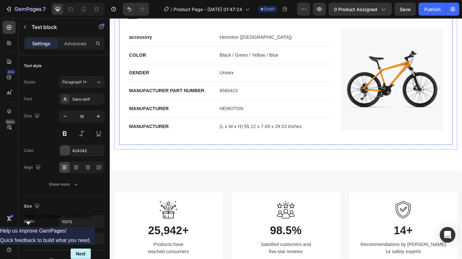
scroll to position [493, 0]
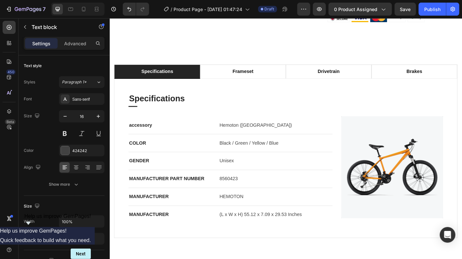
click at [259, 134] on p "Hemoton ([GEOGRAPHIC_DATA])" at bounding box center [293, 137] width 125 height 8
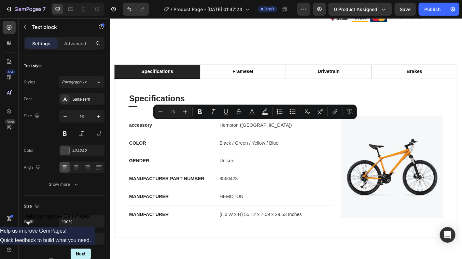
click at [270, 135] on p "Hemoton ([GEOGRAPHIC_DATA])" at bounding box center [293, 137] width 125 height 8
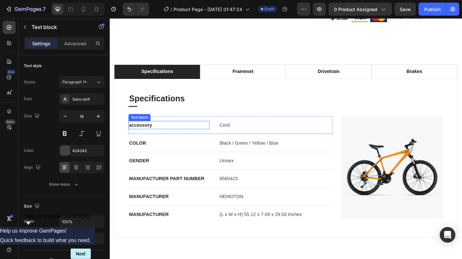
click at [135, 133] on p "accessory" at bounding box center [175, 137] width 89 height 8
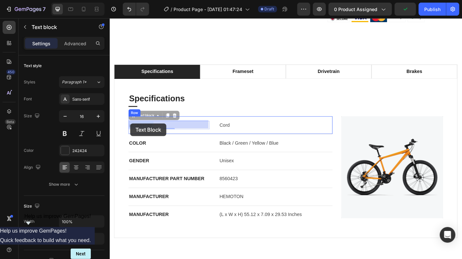
drag, startPoint x: 148, startPoint y: 134, endPoint x: 134, endPoint y: 135, distance: 14.7
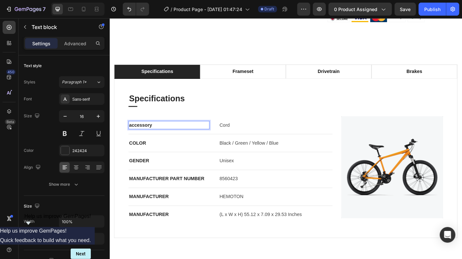
click at [155, 135] on p "accessory" at bounding box center [175, 137] width 89 height 8
click at [160, 135] on p "Accessory" at bounding box center [175, 137] width 89 height 8
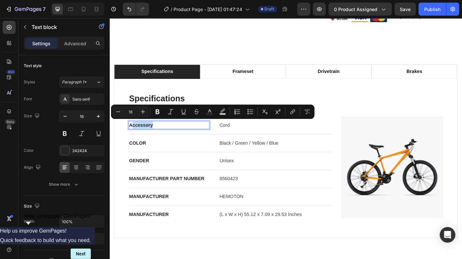
drag, startPoint x: 159, startPoint y: 134, endPoint x: 135, endPoint y: 135, distance: 24.1
click at [135, 135] on p "Accessory" at bounding box center [175, 137] width 89 height 8
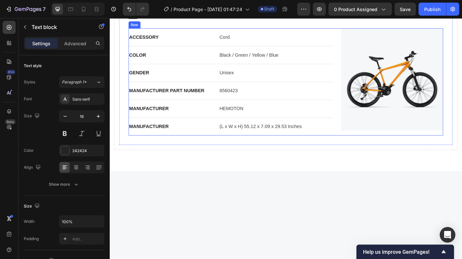
scroll to position [460, 0]
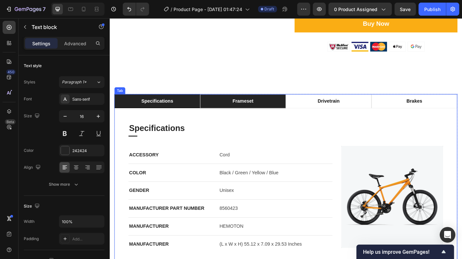
click at [275, 111] on li "frameset" at bounding box center [257, 110] width 95 height 16
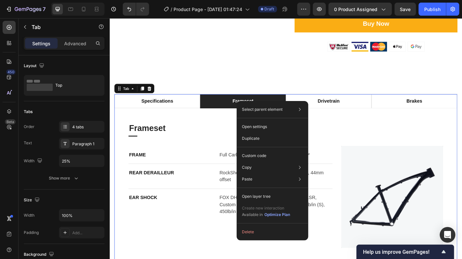
click at [226, 107] on li "frameset" at bounding box center [257, 110] width 95 height 16
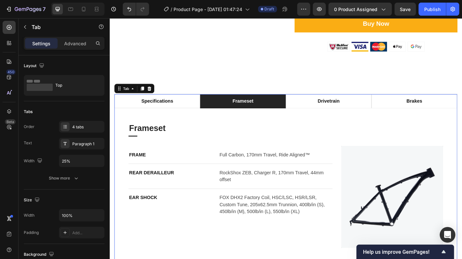
click at [215, 103] on li "frameset" at bounding box center [257, 110] width 95 height 16
click at [269, 108] on li "frameset" at bounding box center [257, 110] width 95 height 16
click at [269, 109] on li "frameset" at bounding box center [257, 110] width 95 height 16
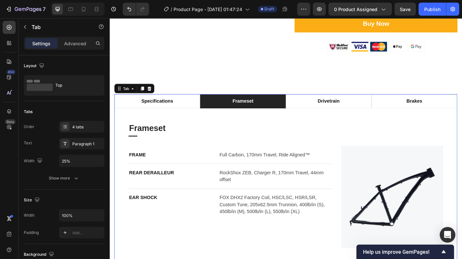
click at [266, 109] on div "frameset" at bounding box center [257, 110] width 25 height 10
click at [251, 110] on p "frameset" at bounding box center [257, 110] width 23 height 8
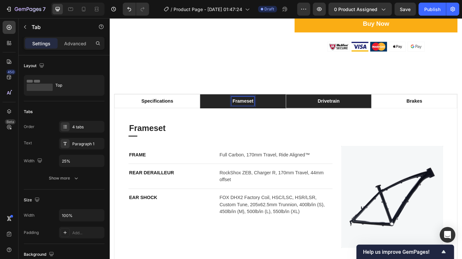
click at [341, 108] on p "drivetrain" at bounding box center [353, 110] width 24 height 8
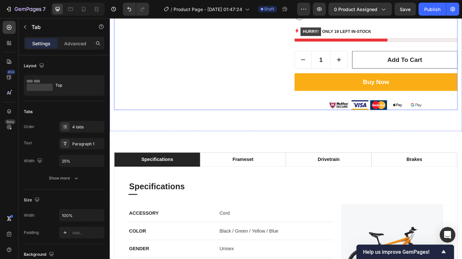
scroll to position [525, 0]
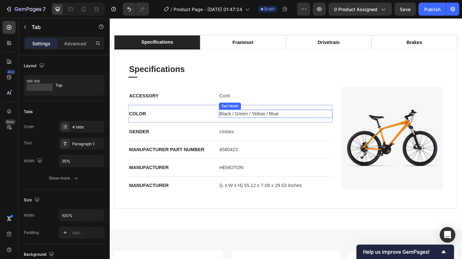
click at [297, 123] on p "Black / Green / Yellow / Blue" at bounding box center [293, 124] width 125 height 8
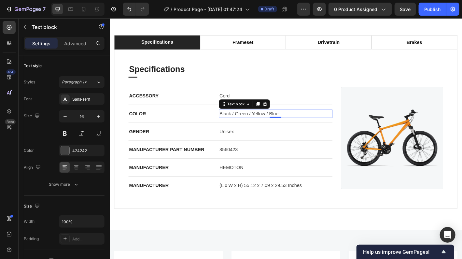
click at [296, 122] on p "Black / Green / Yellow / Blue" at bounding box center [293, 124] width 125 height 8
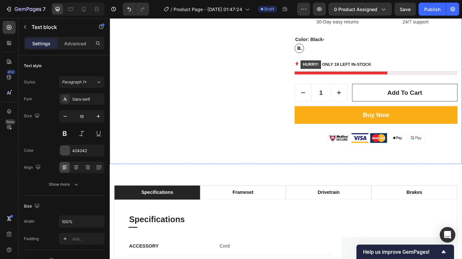
scroll to position [456, 0]
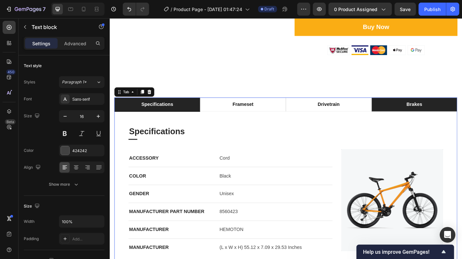
click at [462, 113] on li "brakes" at bounding box center [447, 114] width 95 height 16
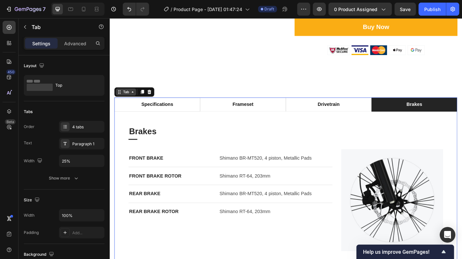
click at [122, 104] on div "Tab" at bounding box center [127, 100] width 22 height 8
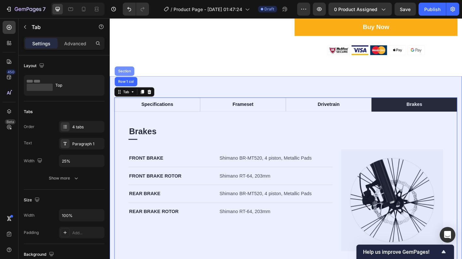
click at [128, 76] on div "Section" at bounding box center [126, 77] width 17 height 4
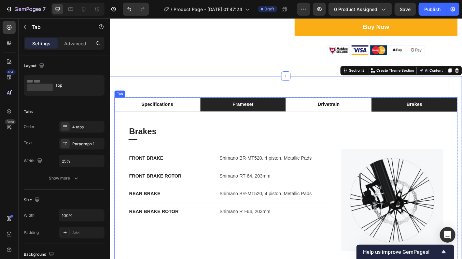
click at [247, 113] on div "frameset" at bounding box center [257, 114] width 25 height 10
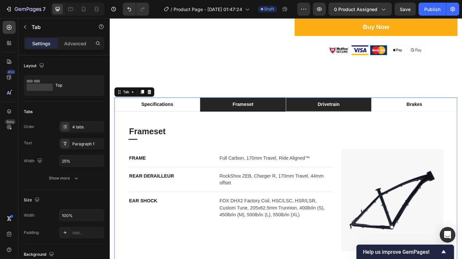
click at [334, 112] on li "drivetrain" at bounding box center [352, 114] width 95 height 16
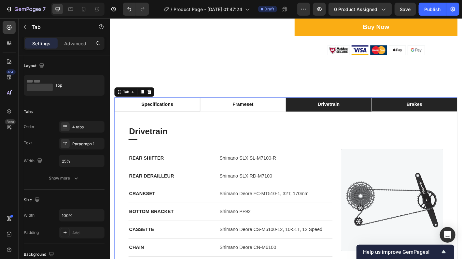
click at [424, 108] on li "brakes" at bounding box center [447, 114] width 95 height 16
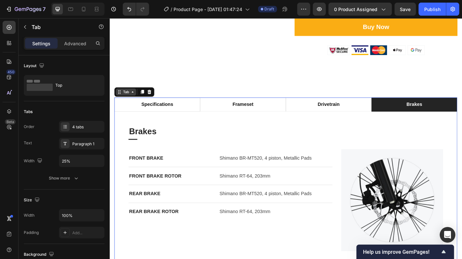
click at [121, 103] on div "Tab" at bounding box center [127, 100] width 22 height 8
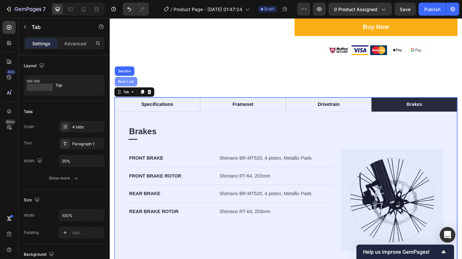
click at [124, 91] on div "Row 1 col" at bounding box center [127, 88] width 25 height 10
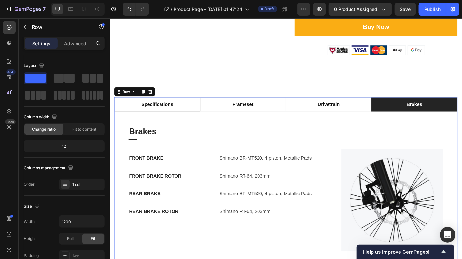
click at [123, 105] on div "Row" at bounding box center [137, 99] width 46 height 10
click at [91, 79] on span at bounding box center [93, 78] width 7 height 9
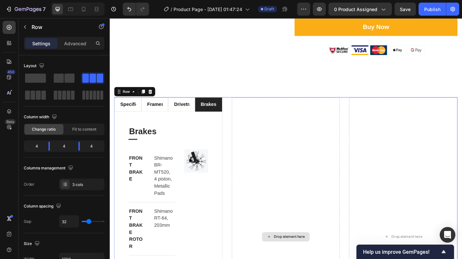
click at [284, 125] on div "Drop element here" at bounding box center [305, 260] width 120 height 309
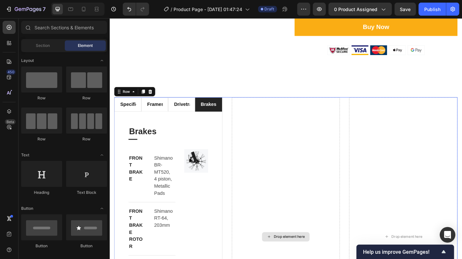
click at [306, 259] on div "Drop element here" at bounding box center [309, 260] width 35 height 5
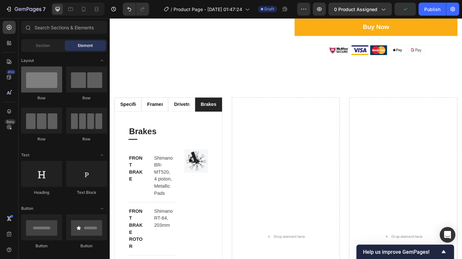
click at [45, 85] on div at bounding box center [41, 79] width 41 height 26
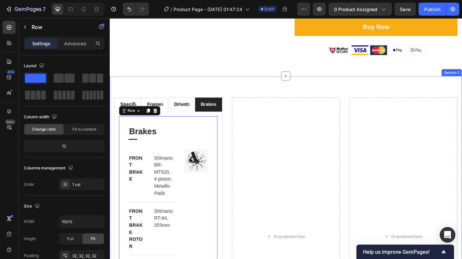
click at [138, 93] on div "specifications frameset drivetrain brakes Specifications Heading Title Line ACC…" at bounding box center [304, 260] width 391 height 356
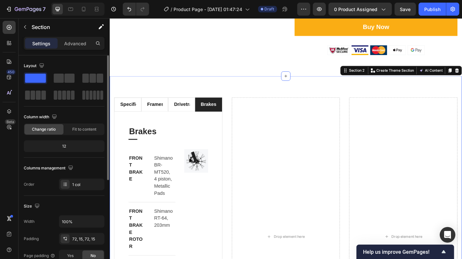
click at [39, 76] on span at bounding box center [35, 78] width 21 height 9
click at [129, 9] on icon "Undo/Redo" at bounding box center [129, 9] width 7 height 7
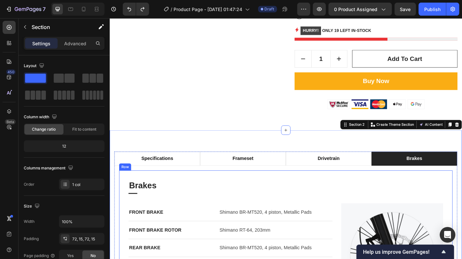
scroll to position [391, 0]
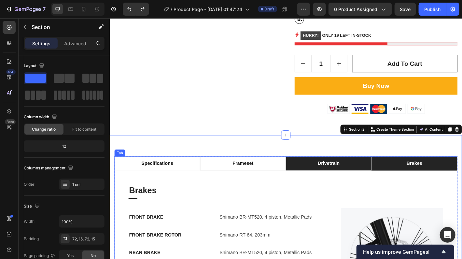
click at [340, 175] on div "drivetrain" at bounding box center [353, 179] width 26 height 10
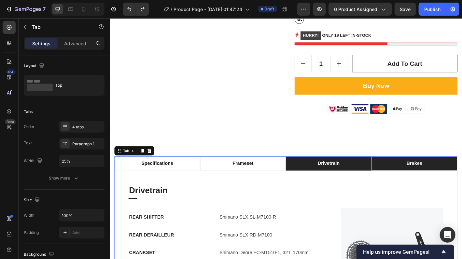
click at [417, 177] on li "brakes" at bounding box center [447, 179] width 95 height 16
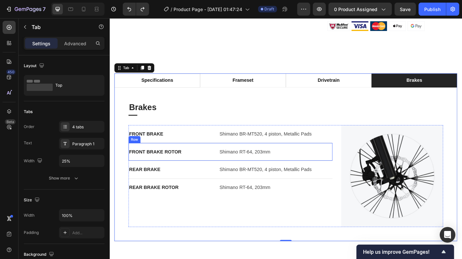
scroll to position [489, 0]
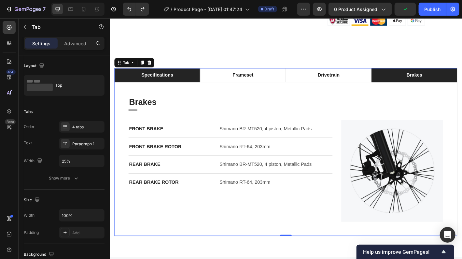
click at [166, 85] on div "specifications" at bounding box center [162, 82] width 37 height 10
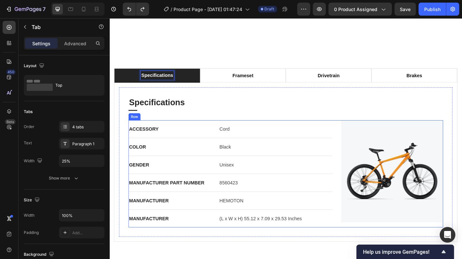
scroll to position [586, 0]
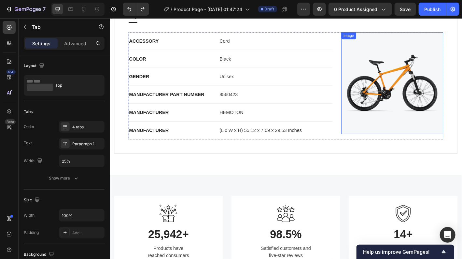
click at [391, 113] on img at bounding box center [423, 90] width 113 height 113
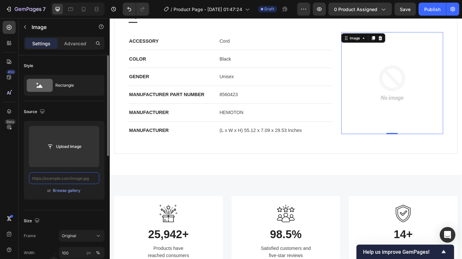
scroll to position [0, 0]
paste input "https://i.pinimg.com/736x/0b/7f/18/0b7f189b8762cc6d35c82156fd331e26.jpg"
type input "https://i.pinimg.com/736x/0b/7f/18/0b7f189b8762cc6d35c82156fd331e26.jpg"
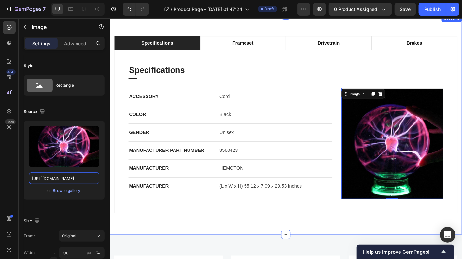
scroll to position [521, 0]
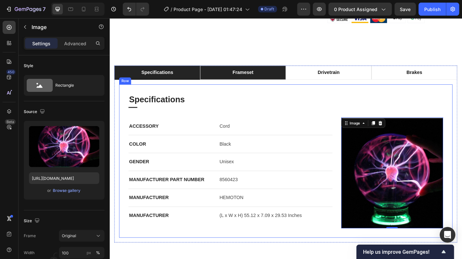
click at [278, 86] on li "frameset" at bounding box center [257, 79] width 95 height 16
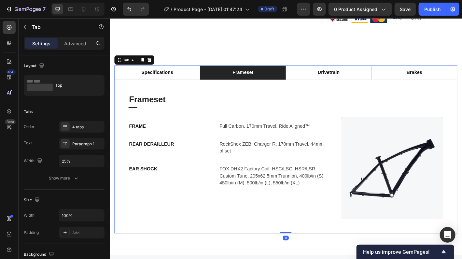
scroll to position [456, 0]
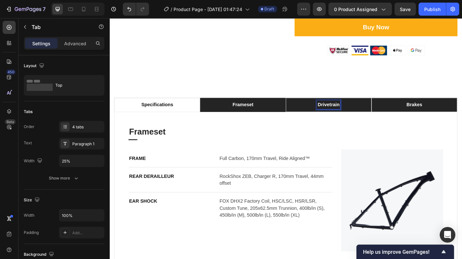
click at [428, 117] on li "brakes" at bounding box center [447, 115] width 95 height 16
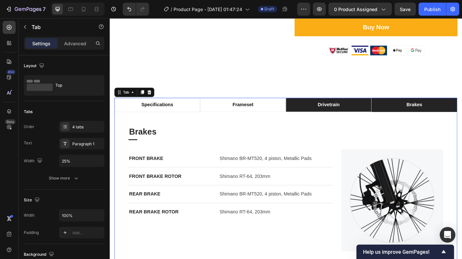
click at [342, 116] on p "drivetrain" at bounding box center [353, 114] width 24 height 8
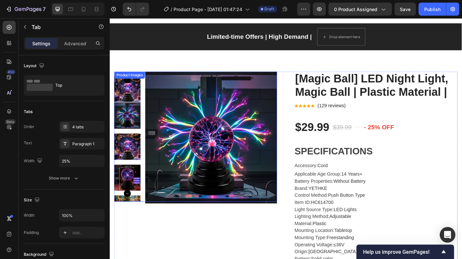
scroll to position [0, 0]
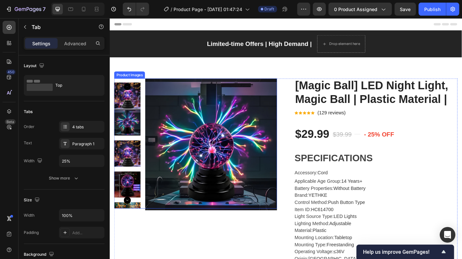
click at [204, 141] on img at bounding box center [222, 158] width 146 height 146
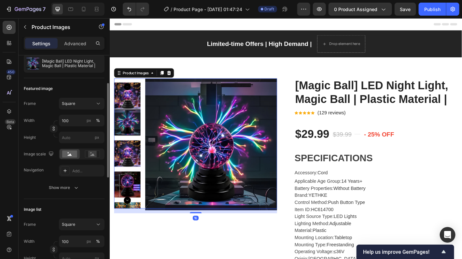
scroll to position [98, 0]
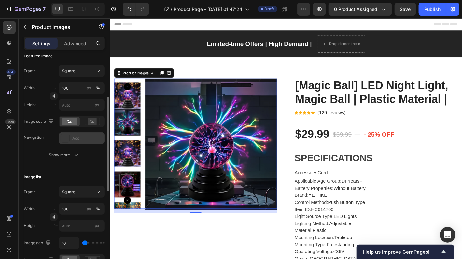
click at [65, 136] on icon at bounding box center [65, 138] width 5 height 5
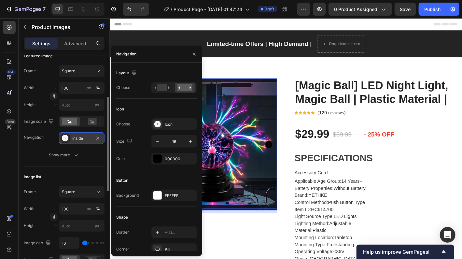
click at [33, 147] on div "Frame Square Width 100 px % Height px Image scale Navigation Inside Show more" at bounding box center [64, 113] width 81 height 96
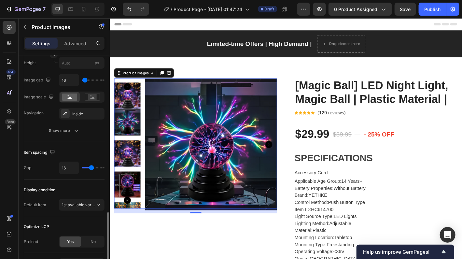
scroll to position [293, 0]
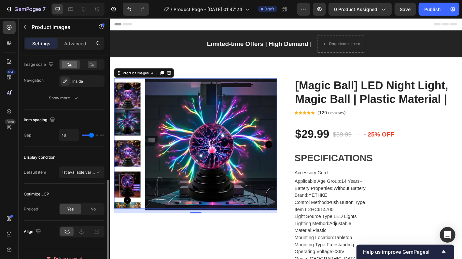
type input "8"
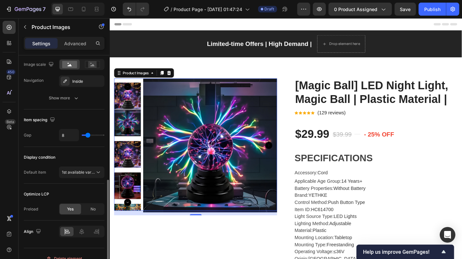
type input "9"
click at [88, 135] on input "range" at bounding box center [93, 135] width 23 height 1
click at [67, 118] on div "Item spacing" at bounding box center [64, 120] width 81 height 10
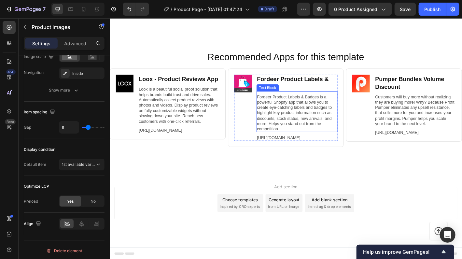
scroll to position [2667, 0]
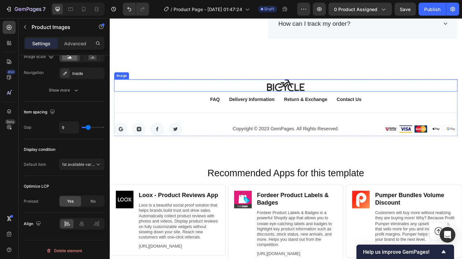
click at [292, 96] on img at bounding box center [305, 92] width 42 height 13
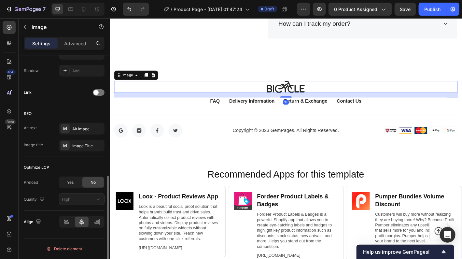
scroll to position [0, 0]
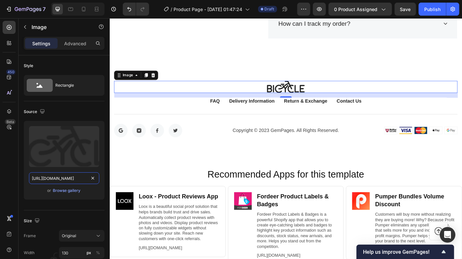
click at [59, 177] on input "[URL][DOMAIN_NAME]" at bounding box center [64, 178] width 70 height 12
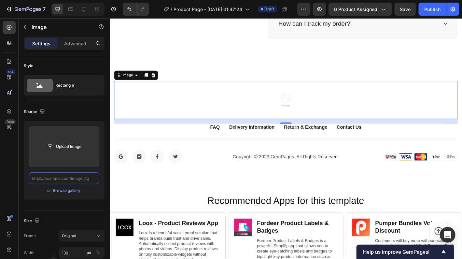
paste input "ttps://app.brandmark.io/v3/#logo_data=%7B"id"%3A"logo-f625e750-812c-423a-b234-0…"
type input "ttps://app.brandmark.io/v3/#logo_data=%7B"id"%3A"logo-f625e750-812c-423a-b234-0…"
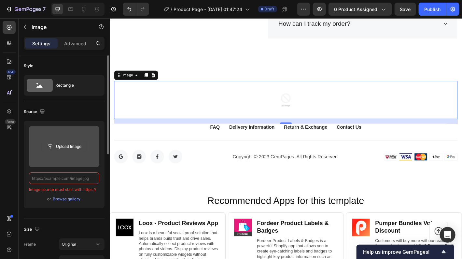
drag, startPoint x: 55, startPoint y: 143, endPoint x: 52, endPoint y: 147, distance: 4.2
click at [52, 147] on input "file" at bounding box center [64, 146] width 45 height 11
click at [74, 145] on input "file" at bounding box center [64, 146] width 45 height 11
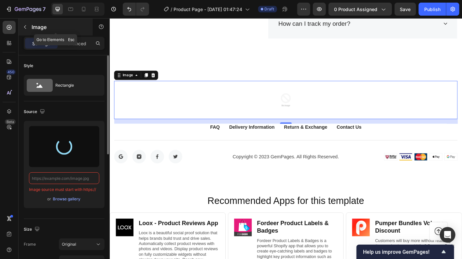
type input "https://cdn.shopify.com/s/files/1/0788/6965/9884/files/gempages_586088158022599…"
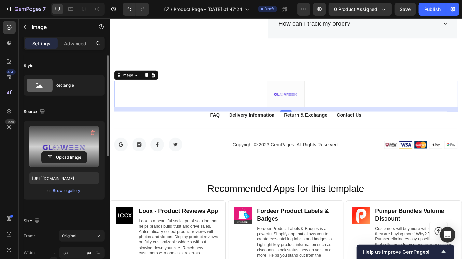
click at [284, 99] on img at bounding box center [305, 102] width 42 height 29
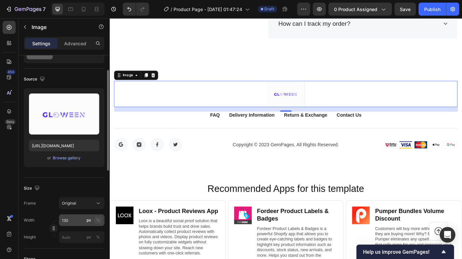
click at [94, 219] on button "%" at bounding box center [98, 220] width 8 height 8
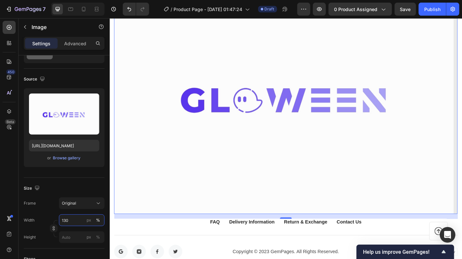
scroll to position [2764, 0]
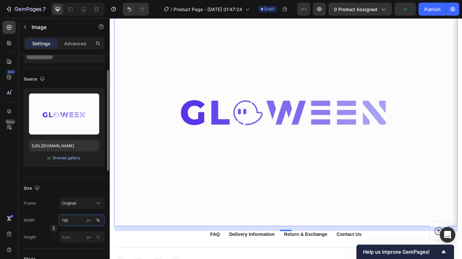
click at [83, 220] on input "130" at bounding box center [82, 220] width 46 height 12
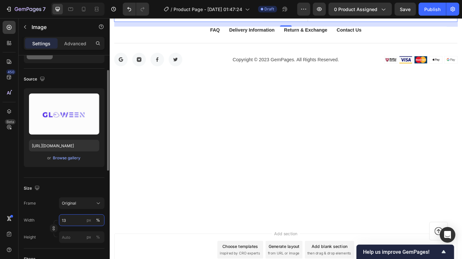
type input "1"
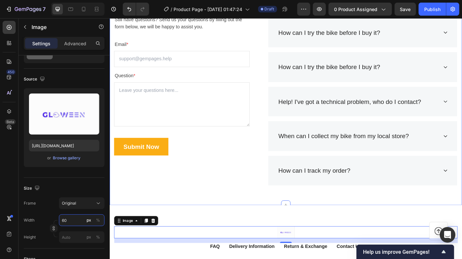
scroll to position [2569, 0]
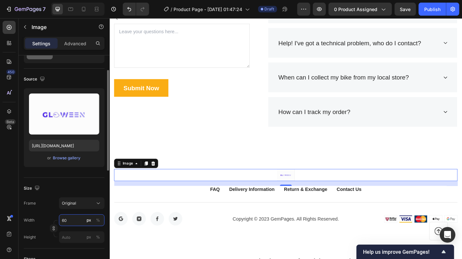
type input "6"
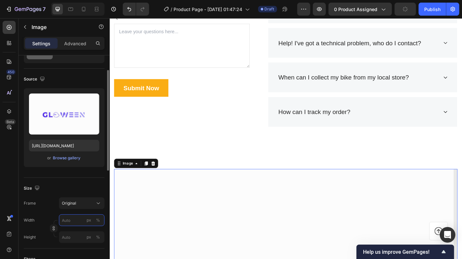
type input "6"
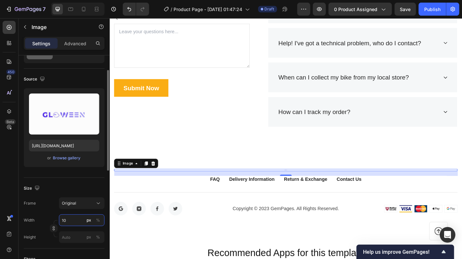
type input "1"
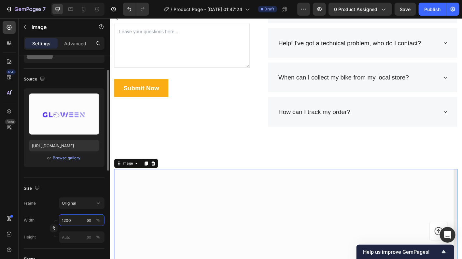
click at [64, 220] on input "1200" at bounding box center [82, 220] width 46 height 12
type input "200"
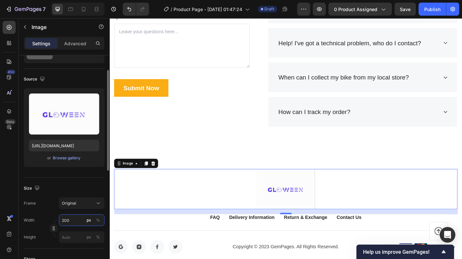
scroll to position [65, 0]
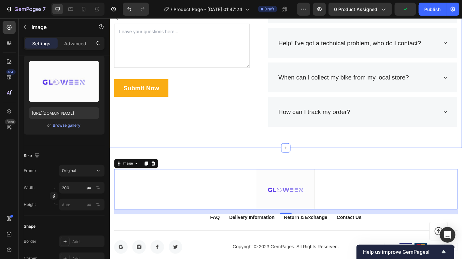
drag, startPoint x: 226, startPoint y: 143, endPoint x: 255, endPoint y: 169, distance: 39.4
click at [226, 142] on div "Frequently Asked Questions Heading Still have questions? Send us your questions…" at bounding box center [304, 26] width 391 height 271
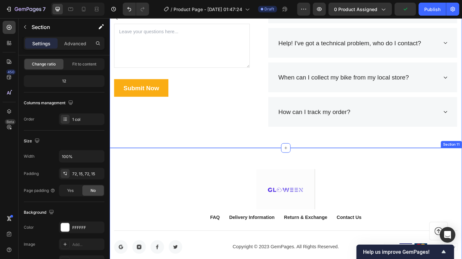
scroll to position [0, 0]
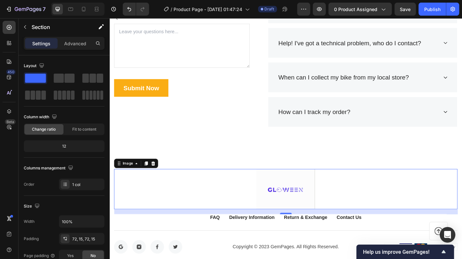
click at [294, 202] on img at bounding box center [304, 207] width 65 height 45
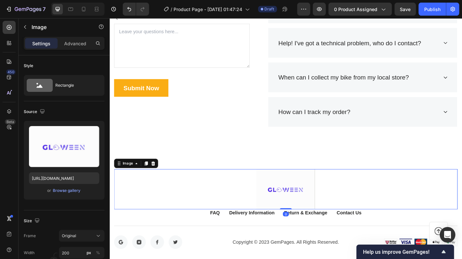
drag, startPoint x: 301, startPoint y: 232, endPoint x: 300, endPoint y: 220, distance: 12.1
click at [300, 220] on div "Image 0" at bounding box center [304, 207] width 381 height 45
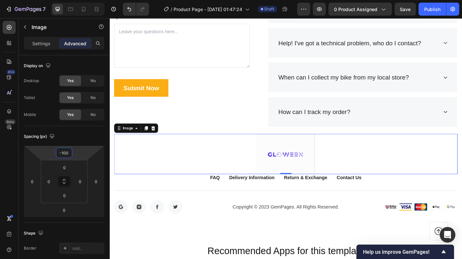
type input "-96"
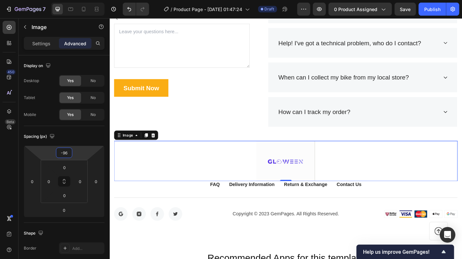
drag, startPoint x: 65, startPoint y: 159, endPoint x: 67, endPoint y: 175, distance: 15.9
click at [67, 0] on html "7 / Product Page - Sep 26, 01:47:24 Draft Preview 0 product assigned Save Publi…" at bounding box center [231, 0] width 462 height 0
click at [263, 184] on div at bounding box center [304, 176] width 381 height 45
click at [302, 178] on img at bounding box center [304, 176] width 65 height 45
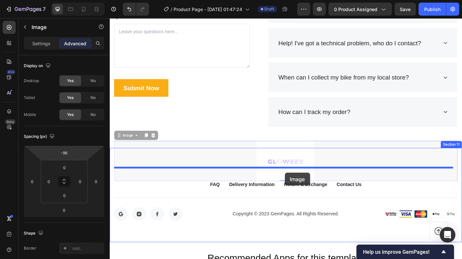
drag, startPoint x: 299, startPoint y: 172, endPoint x: 304, endPoint y: 190, distance: 18.3
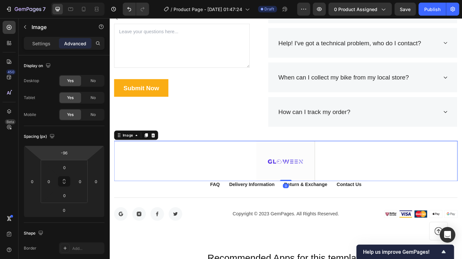
click at [288, 173] on img at bounding box center [304, 176] width 65 height 45
click at [309, 171] on img at bounding box center [304, 176] width 65 height 45
click at [307, 176] on img at bounding box center [304, 176] width 65 height 45
click at [306, 176] on img at bounding box center [304, 176] width 65 height 45
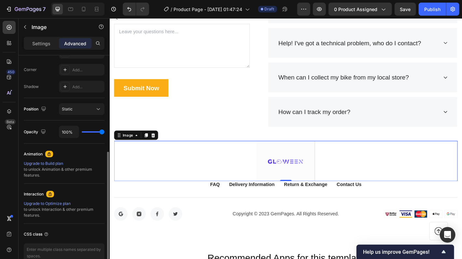
scroll to position [228, 0]
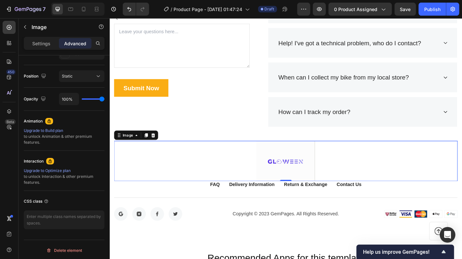
click at [257, 189] on div at bounding box center [304, 176] width 381 height 45
click at [297, 179] on img at bounding box center [304, 176] width 65 height 45
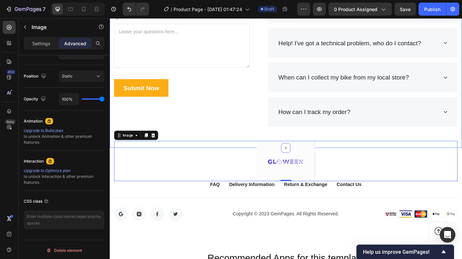
click at [263, 140] on div "Frequently Asked Questions Heading Still have questions? Send us your questions…" at bounding box center [304, 26] width 391 height 271
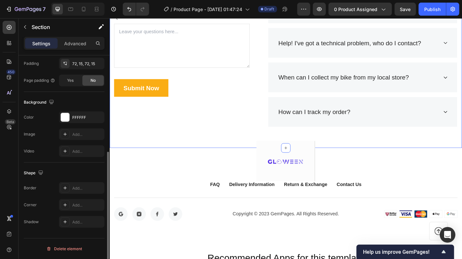
scroll to position [0, 0]
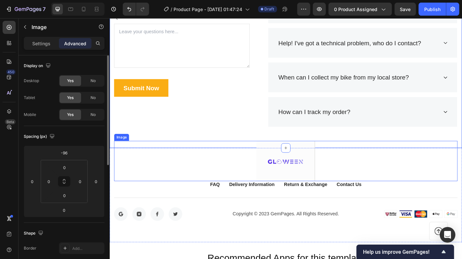
click at [295, 170] on img at bounding box center [304, 176] width 65 height 45
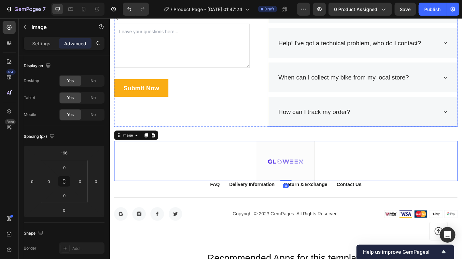
click at [269, 137] on div "Frequently Asked Questions Heading Still have questions? Send us your questions…" at bounding box center [304, 26] width 391 height 271
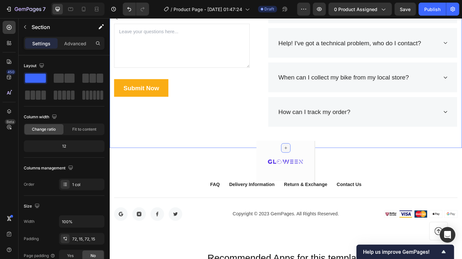
click at [302, 161] on icon at bounding box center [304, 161] width 5 height 5
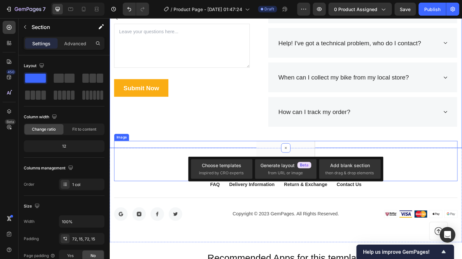
click at [281, 160] on img at bounding box center [304, 176] width 65 height 45
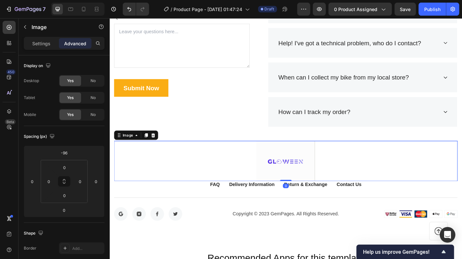
click at [293, 178] on img at bounding box center [304, 176] width 65 height 45
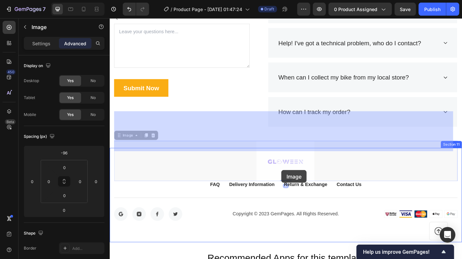
drag, startPoint x: 294, startPoint y: 176, endPoint x: 299, endPoint y: 181, distance: 6.2
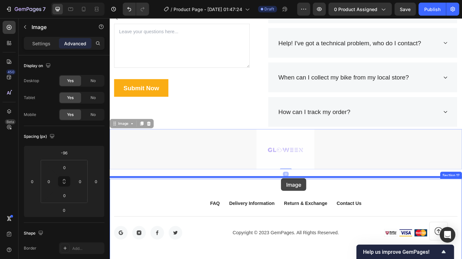
drag, startPoint x: 307, startPoint y: 171, endPoint x: 299, endPoint y: 196, distance: 25.5
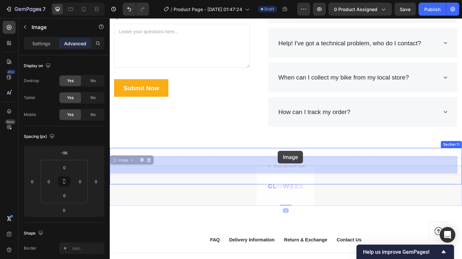
drag, startPoint x: 301, startPoint y: 197, endPoint x: 296, endPoint y: 165, distance: 32.0
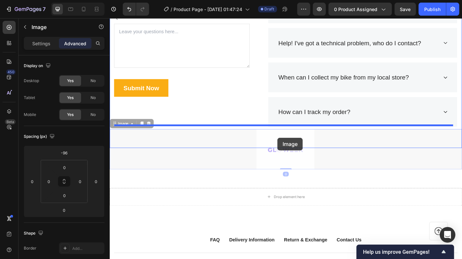
drag, startPoint x: 296, startPoint y: 170, endPoint x: 296, endPoint y: 151, distance: 18.9
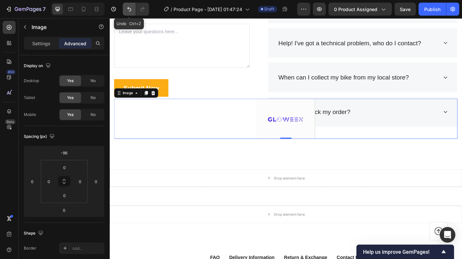
click at [128, 13] on button "Undo/Redo" at bounding box center [129, 9] width 13 height 13
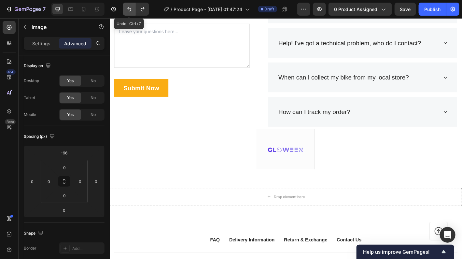
click at [128, 13] on button "Undo/Redo" at bounding box center [129, 9] width 13 height 13
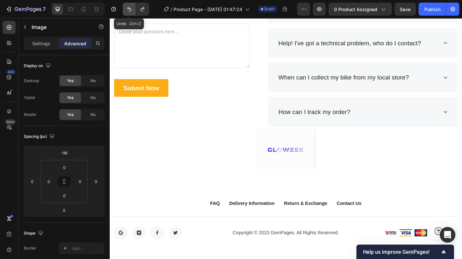
click at [128, 13] on button "Undo/Redo" at bounding box center [129, 9] width 13 height 13
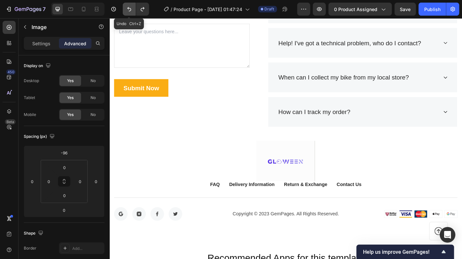
click at [128, 13] on button "Undo/Redo" at bounding box center [129, 9] width 13 height 13
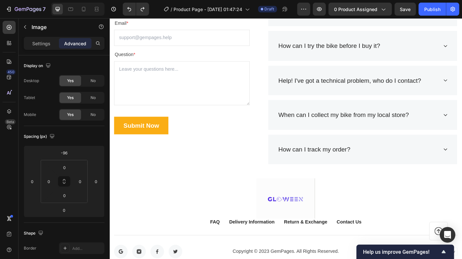
scroll to position [2536, 0]
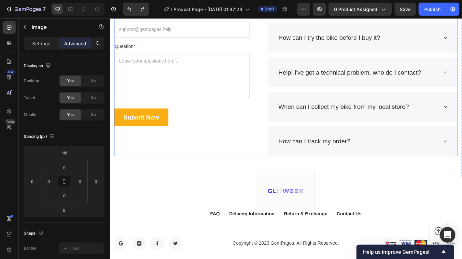
click at [279, 120] on div "Frequently Asked Questions Heading Still have questions? Send us your questions…" at bounding box center [304, 59] width 381 height 225
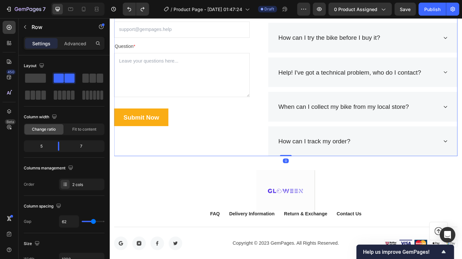
click at [268, 118] on div "Frequently Asked Questions Heading Still have questions? Send us your questions…" at bounding box center [304, 59] width 381 height 225
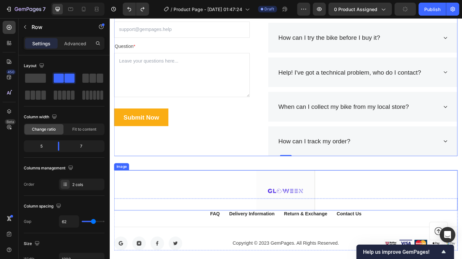
click at [377, 205] on div at bounding box center [304, 209] width 381 height 45
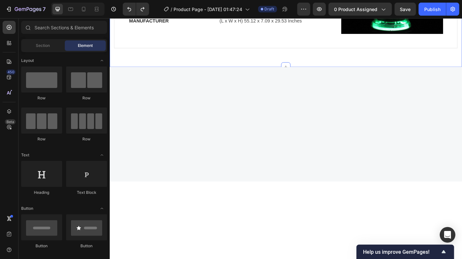
scroll to position [479, 0]
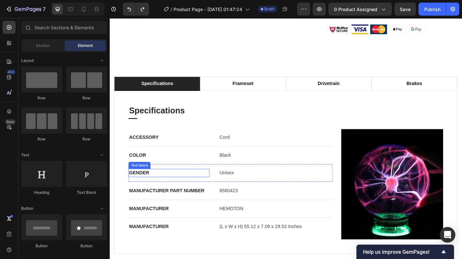
click at [155, 187] on p "GENDER" at bounding box center [175, 190] width 89 height 8
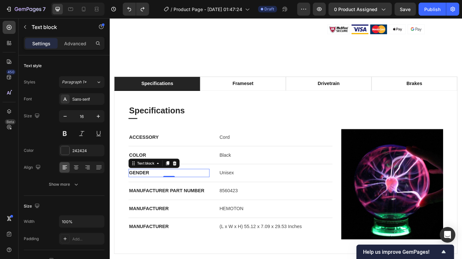
click at [155, 187] on p "GENDER" at bounding box center [175, 190] width 89 height 8
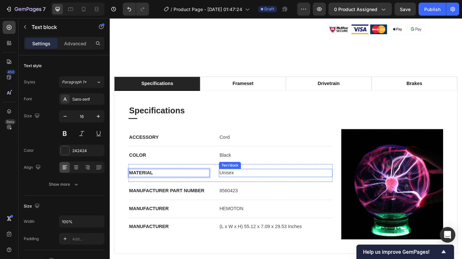
click at [246, 188] on p "Unisex" at bounding box center [293, 190] width 125 height 8
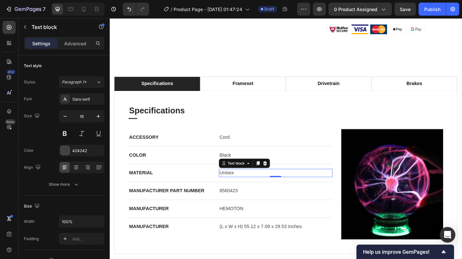
click at [246, 188] on p "Unisex" at bounding box center [293, 190] width 125 height 8
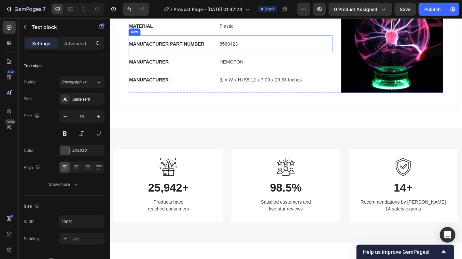
scroll to position [487, 0]
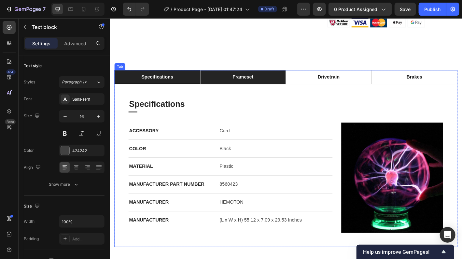
click at [277, 91] on li "frameset" at bounding box center [257, 84] width 95 height 16
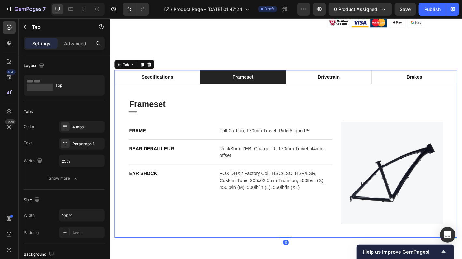
scroll to position [479, 0]
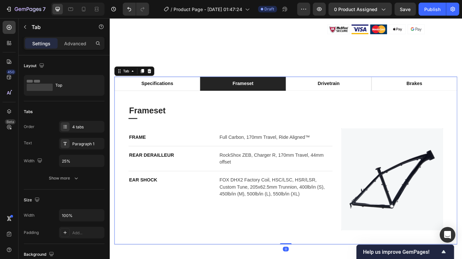
click at [277, 91] on li "frameset" at bounding box center [257, 91] width 95 height 16
click at [270, 91] on li "frameset" at bounding box center [257, 91] width 95 height 16
click at [263, 90] on div "frameset" at bounding box center [257, 91] width 25 height 10
click at [266, 91] on p "frameset" at bounding box center [257, 91] width 23 height 8
click at [267, 91] on p "frameset" at bounding box center [257, 91] width 23 height 8
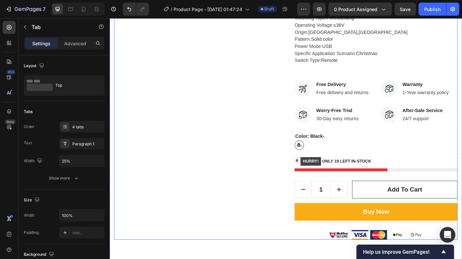
scroll to position [186, 0]
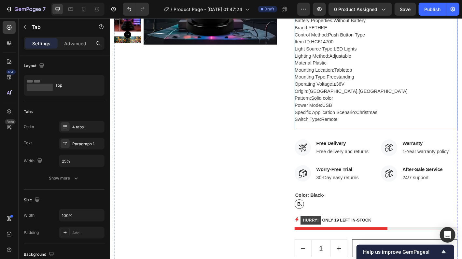
click at [355, 43] on span "HC614700" at bounding box center [345, 44] width 25 height 6
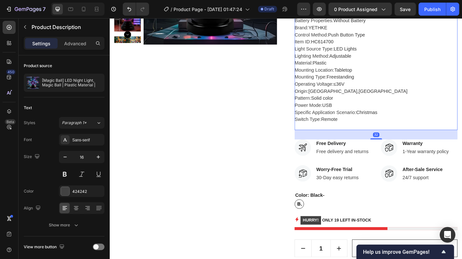
click at [355, 42] on span "HC614700" at bounding box center [345, 44] width 25 height 6
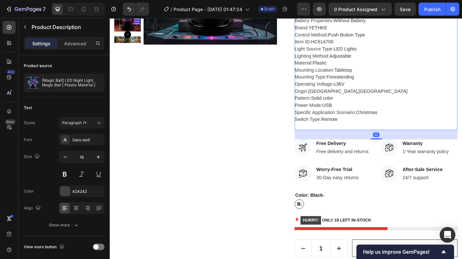
click at [355, 42] on span "HC614700" at bounding box center [345, 44] width 25 height 6
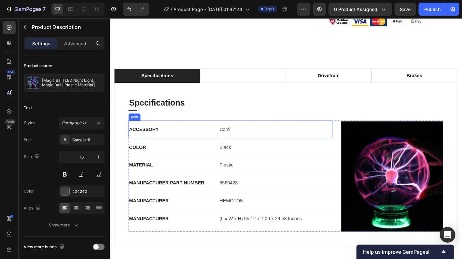
scroll to position [512, 0]
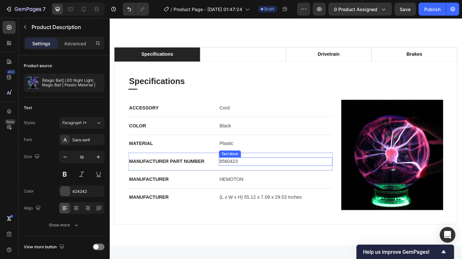
click at [252, 173] on p "8560423" at bounding box center [293, 177] width 125 height 8
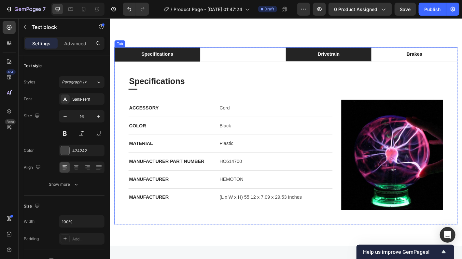
click at [366, 55] on li "drivetrain" at bounding box center [352, 59] width 95 height 16
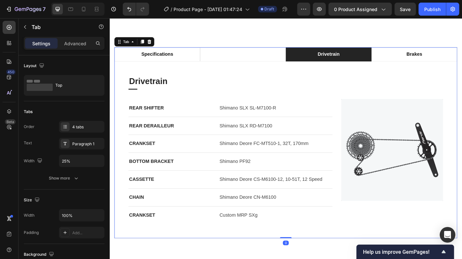
click at [366, 55] on li "drivetrain" at bounding box center [352, 59] width 95 height 16
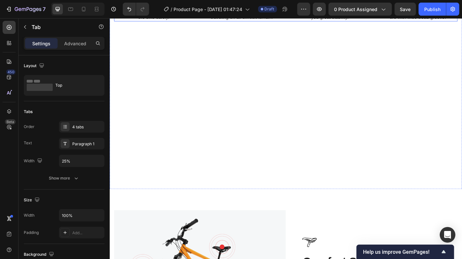
scroll to position [1066, 0]
